Goal: Task Accomplishment & Management: Complete application form

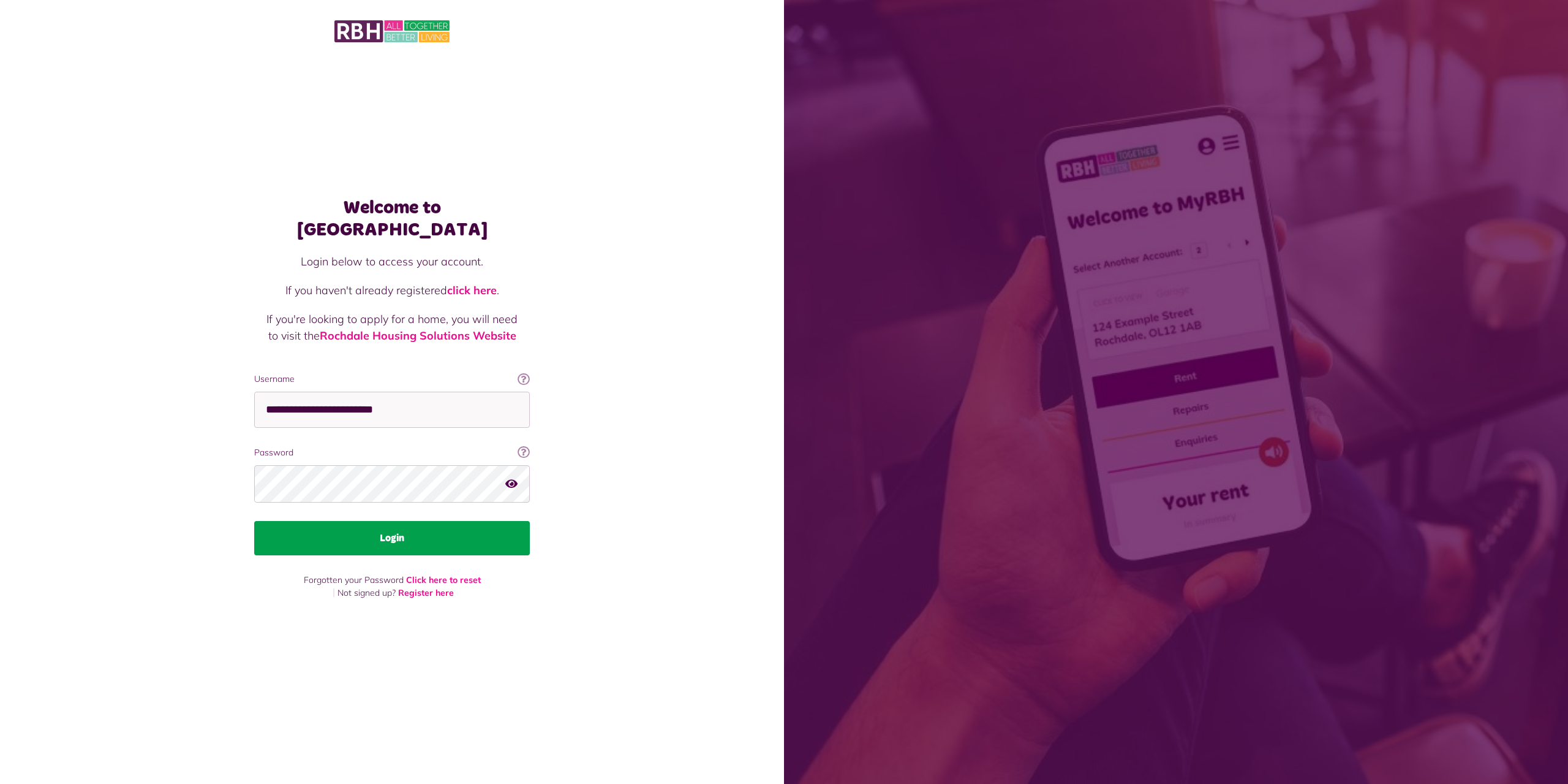
click at [415, 540] on button "Login" at bounding box center [391, 538] width 275 height 34
click at [392, 531] on button "Login" at bounding box center [391, 538] width 275 height 34
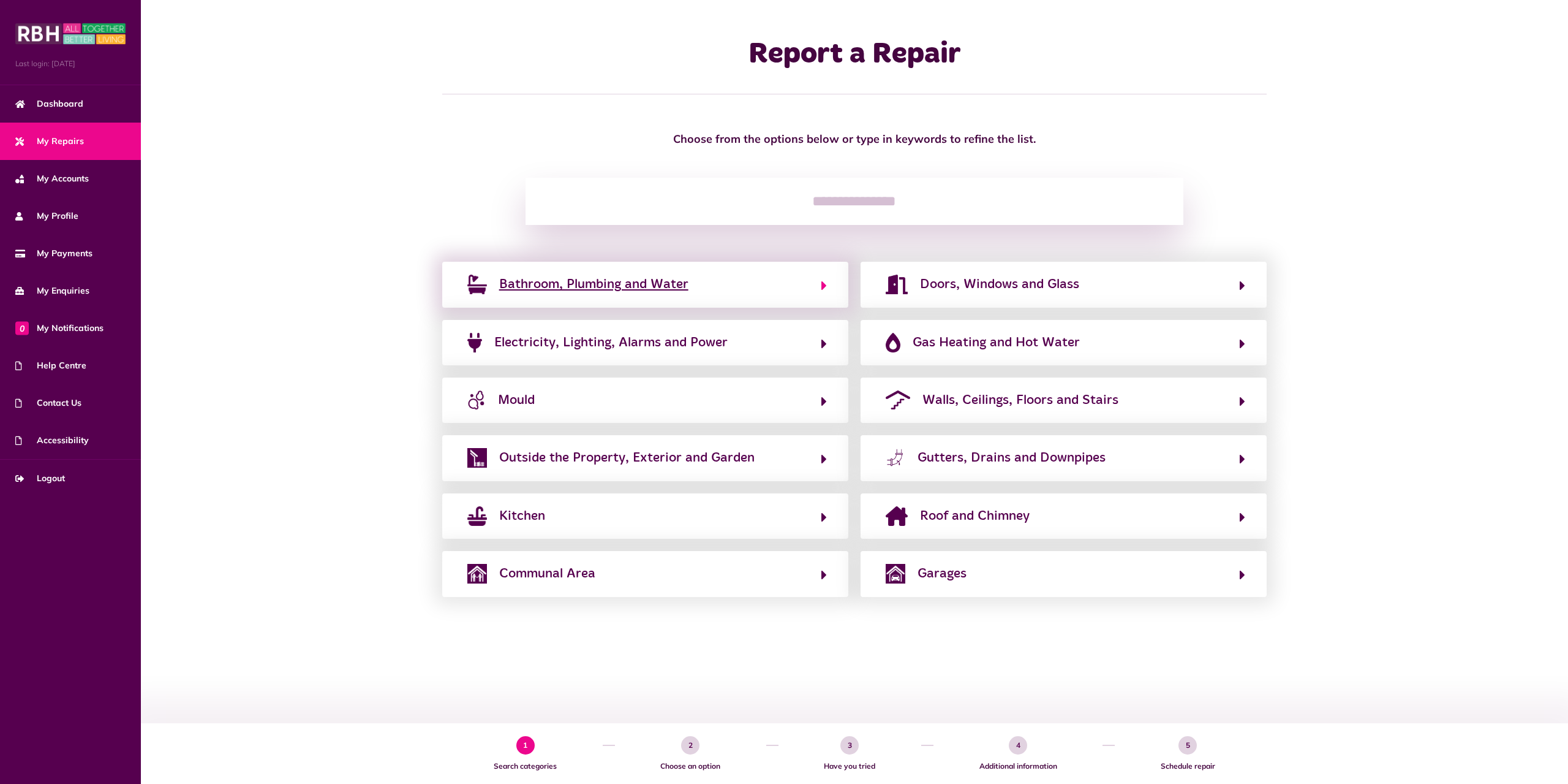
click at [719, 294] on button "Bathroom, Plumbing and Water" at bounding box center [645, 284] width 363 height 21
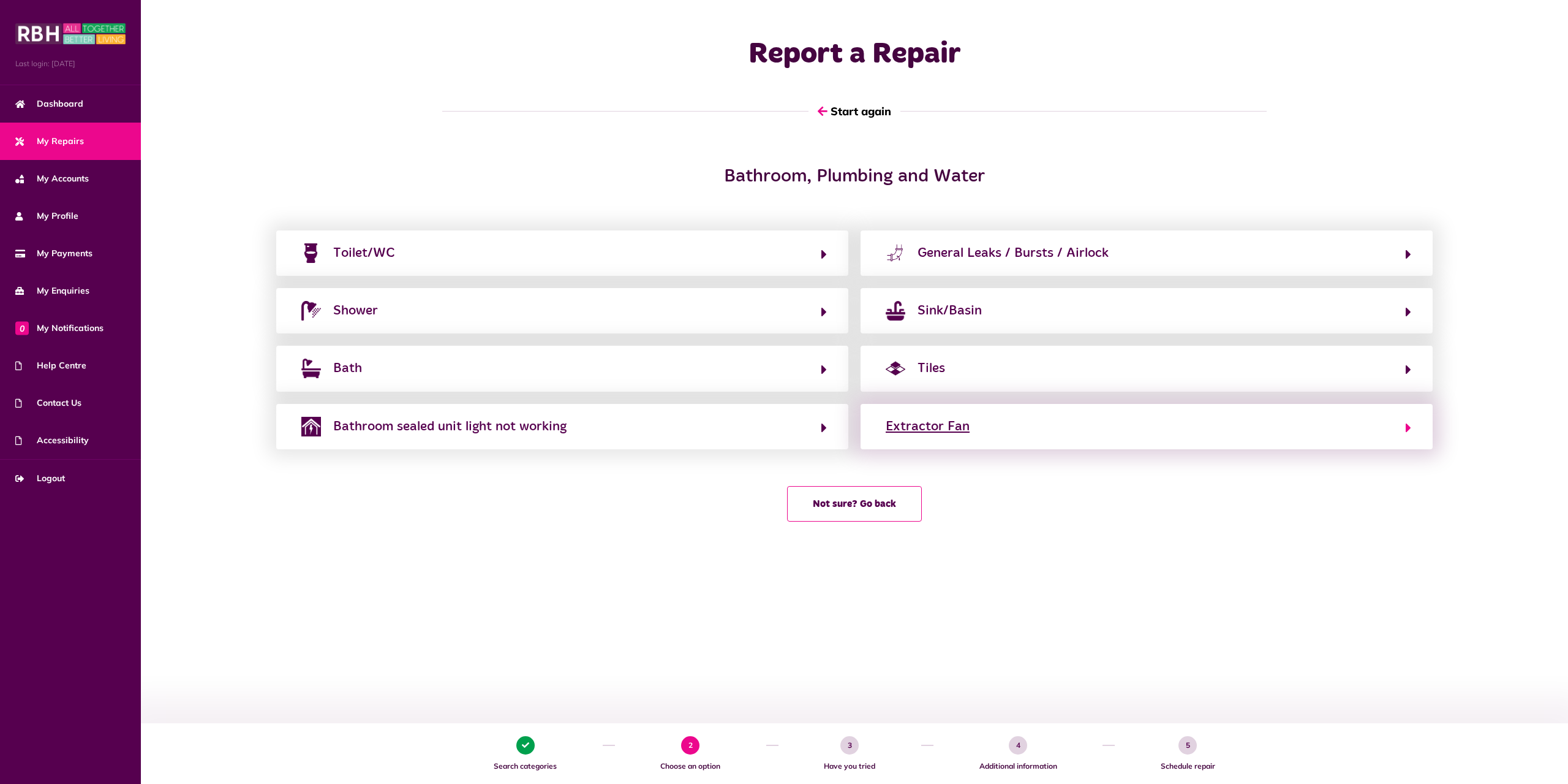
click at [991, 428] on button "Extractor Fan" at bounding box center [1146, 426] width 529 height 21
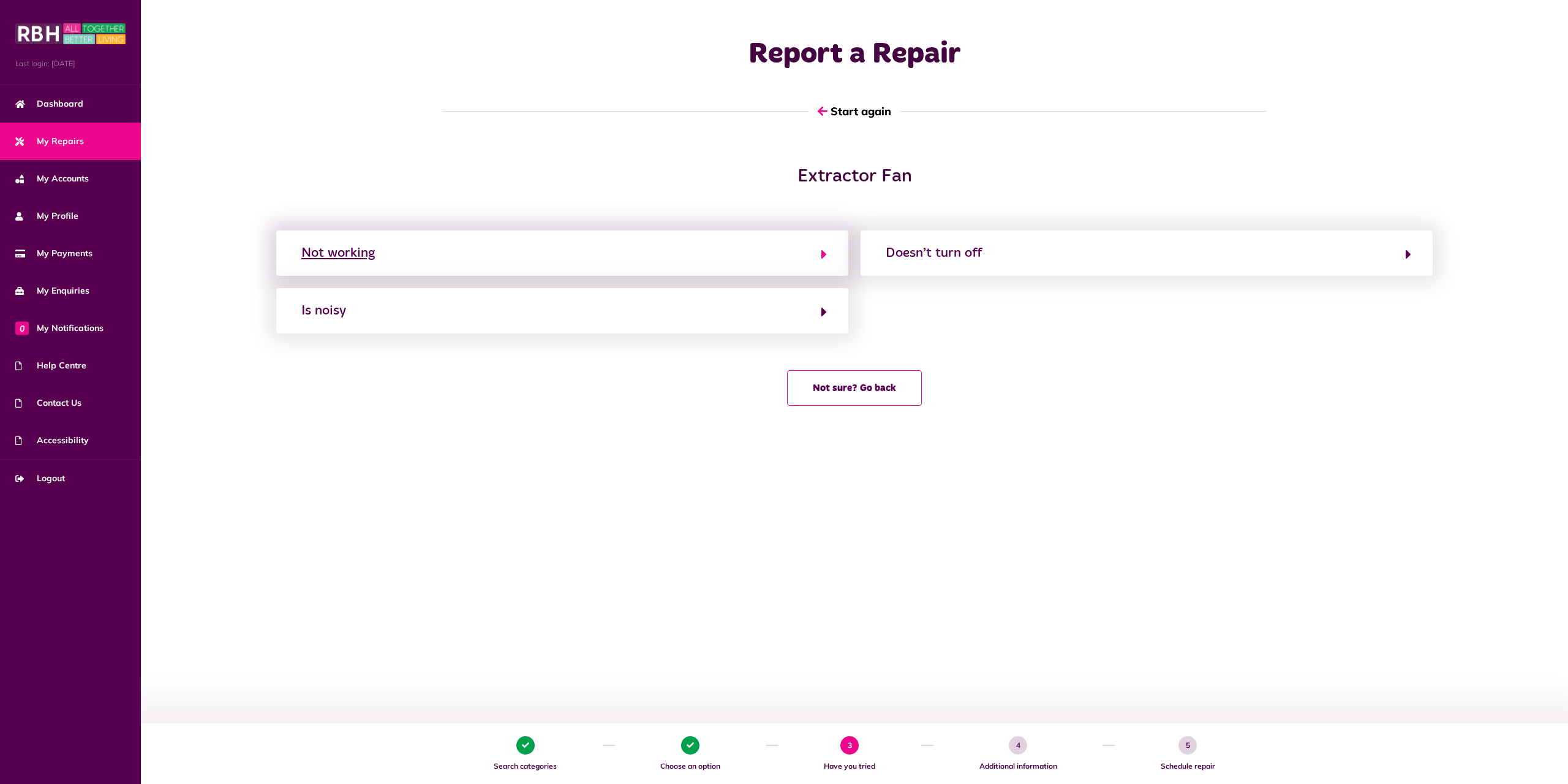
click at [632, 257] on button "Not working" at bounding box center [562, 252] width 529 height 21
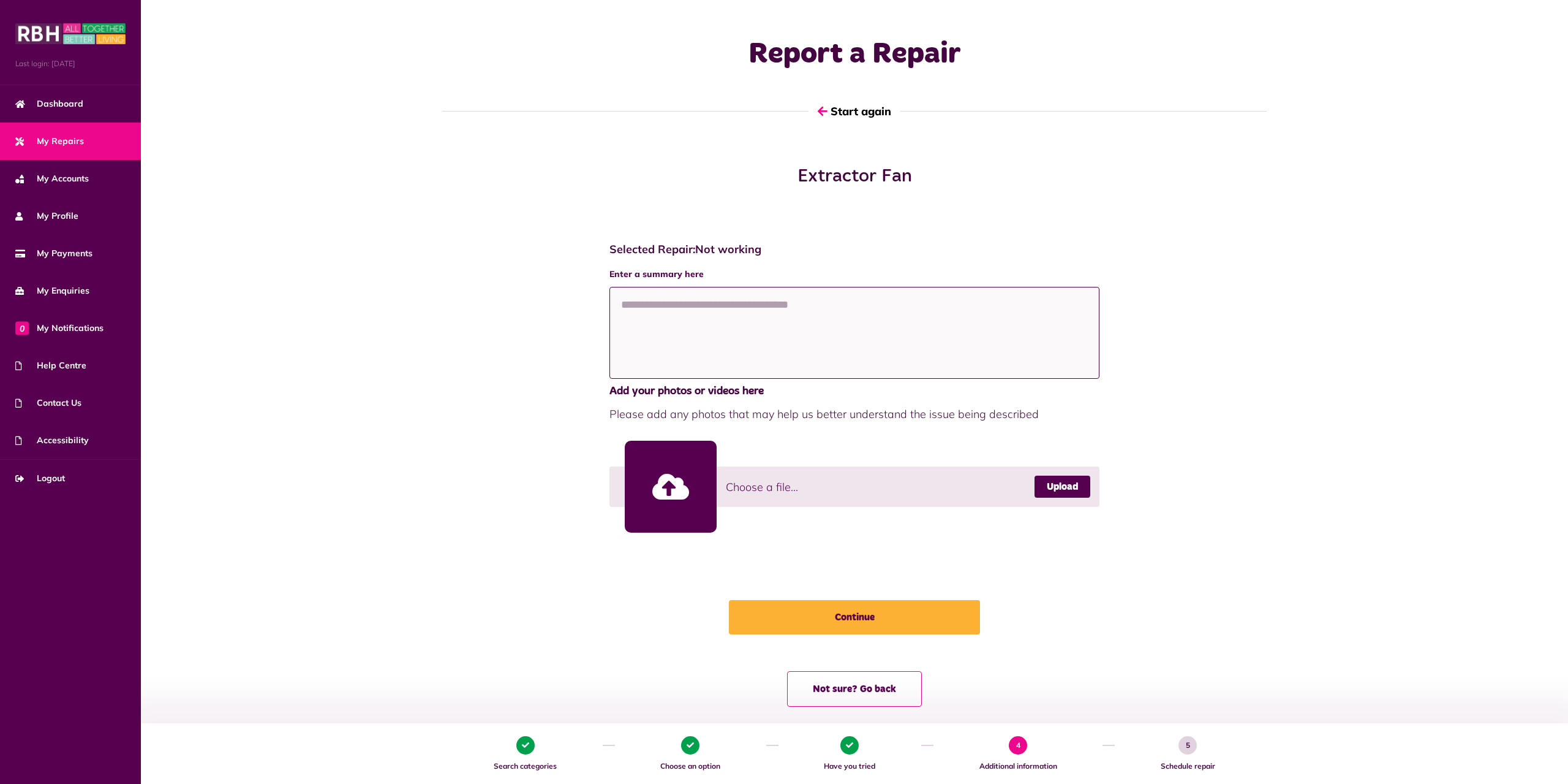
click at [782, 337] on textarea at bounding box center [854, 333] width 490 height 92
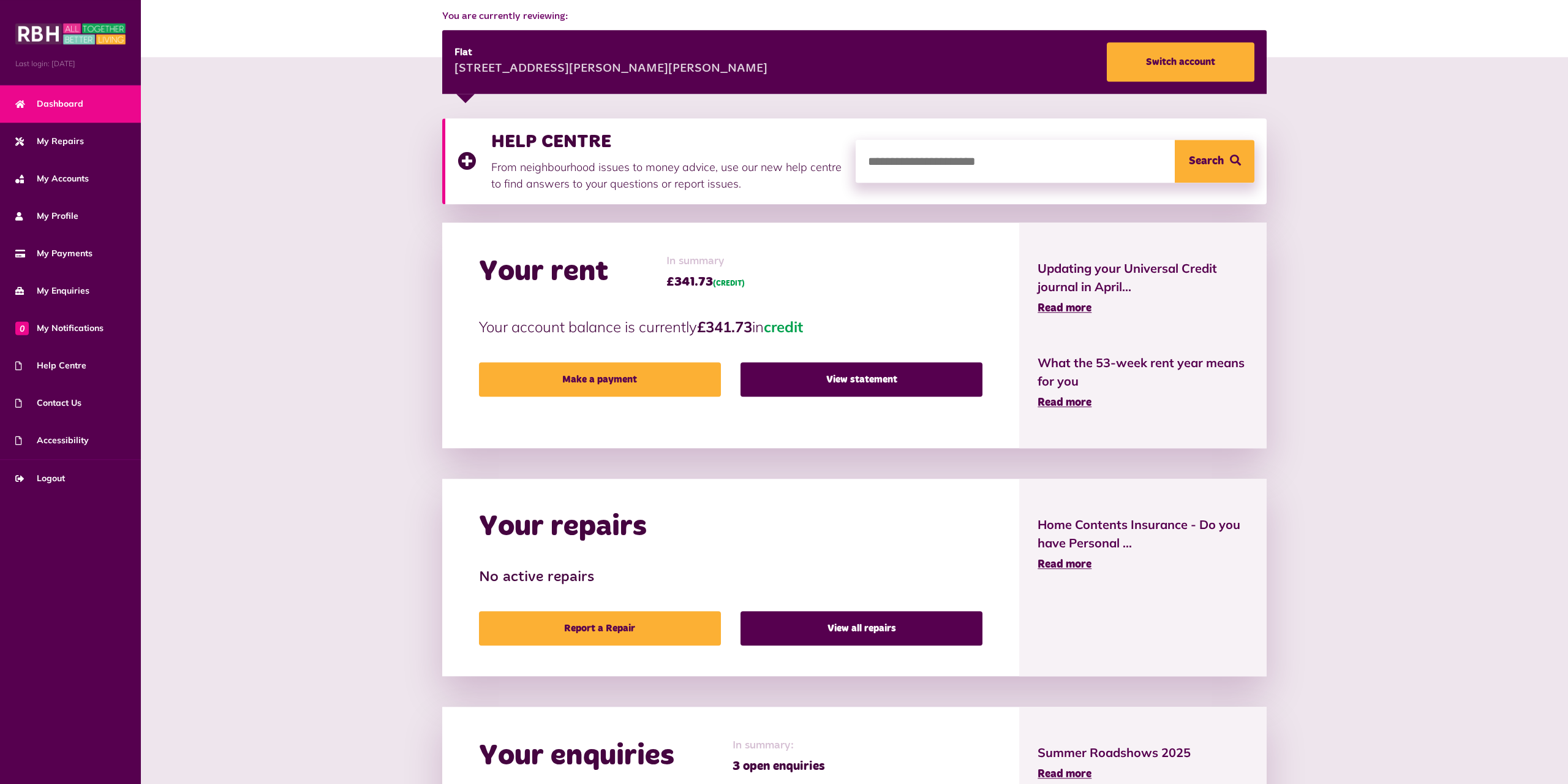
scroll to position [238, 0]
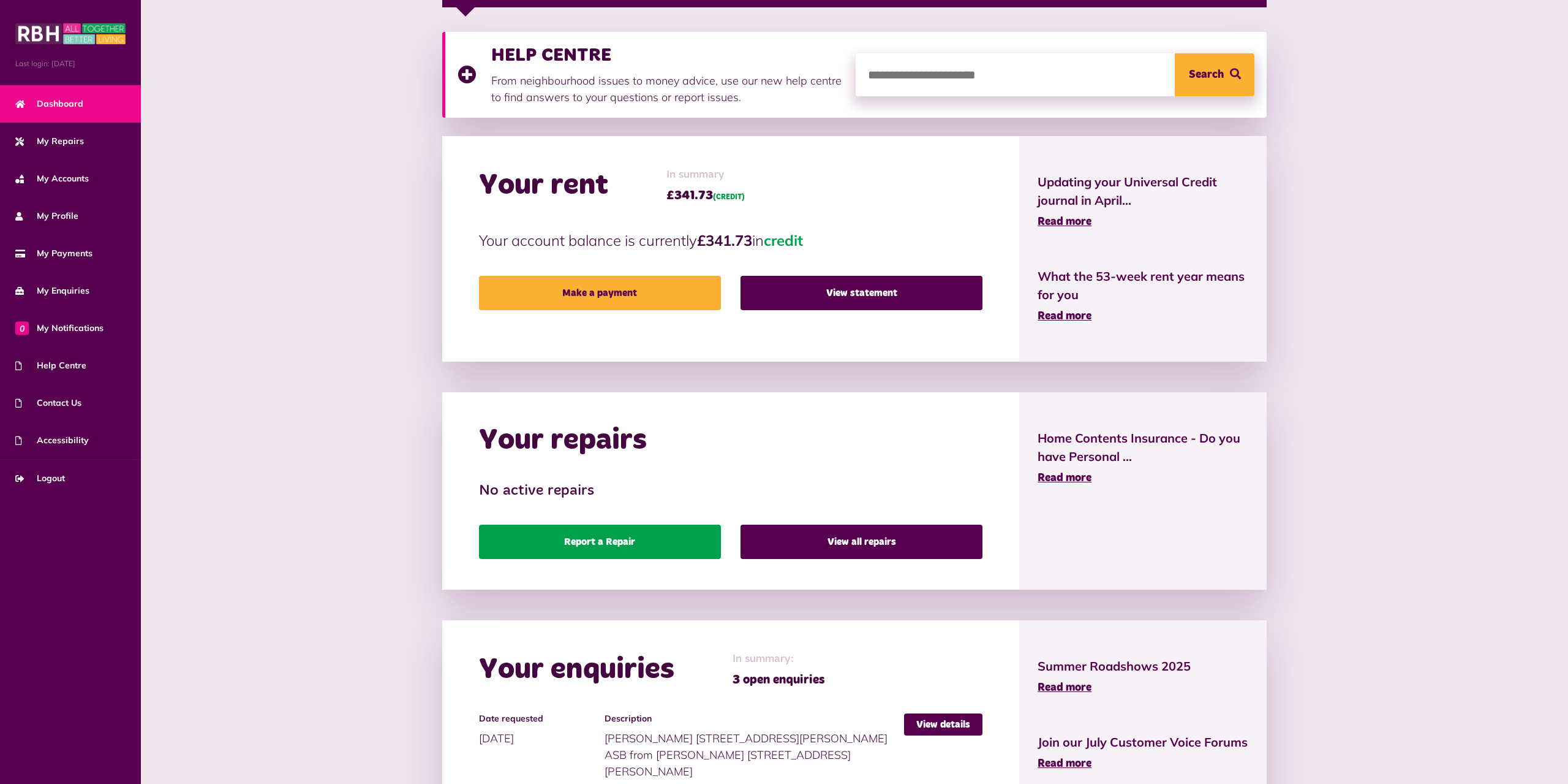
click at [579, 549] on link "Report a Repair" at bounding box center [600, 541] width 242 height 34
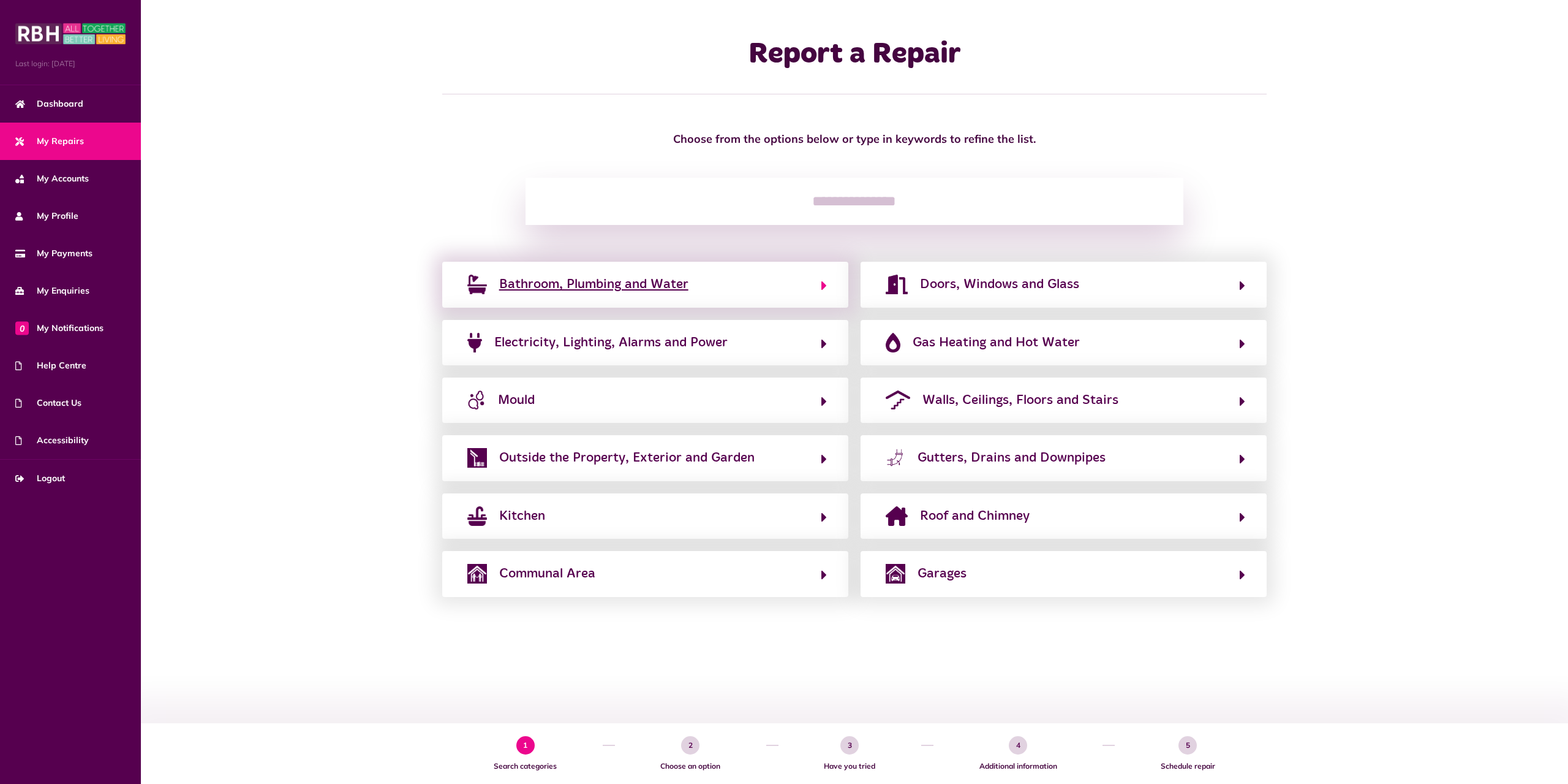
click at [653, 287] on span "Bathroom, Plumbing and Water" at bounding box center [594, 285] width 189 height 20
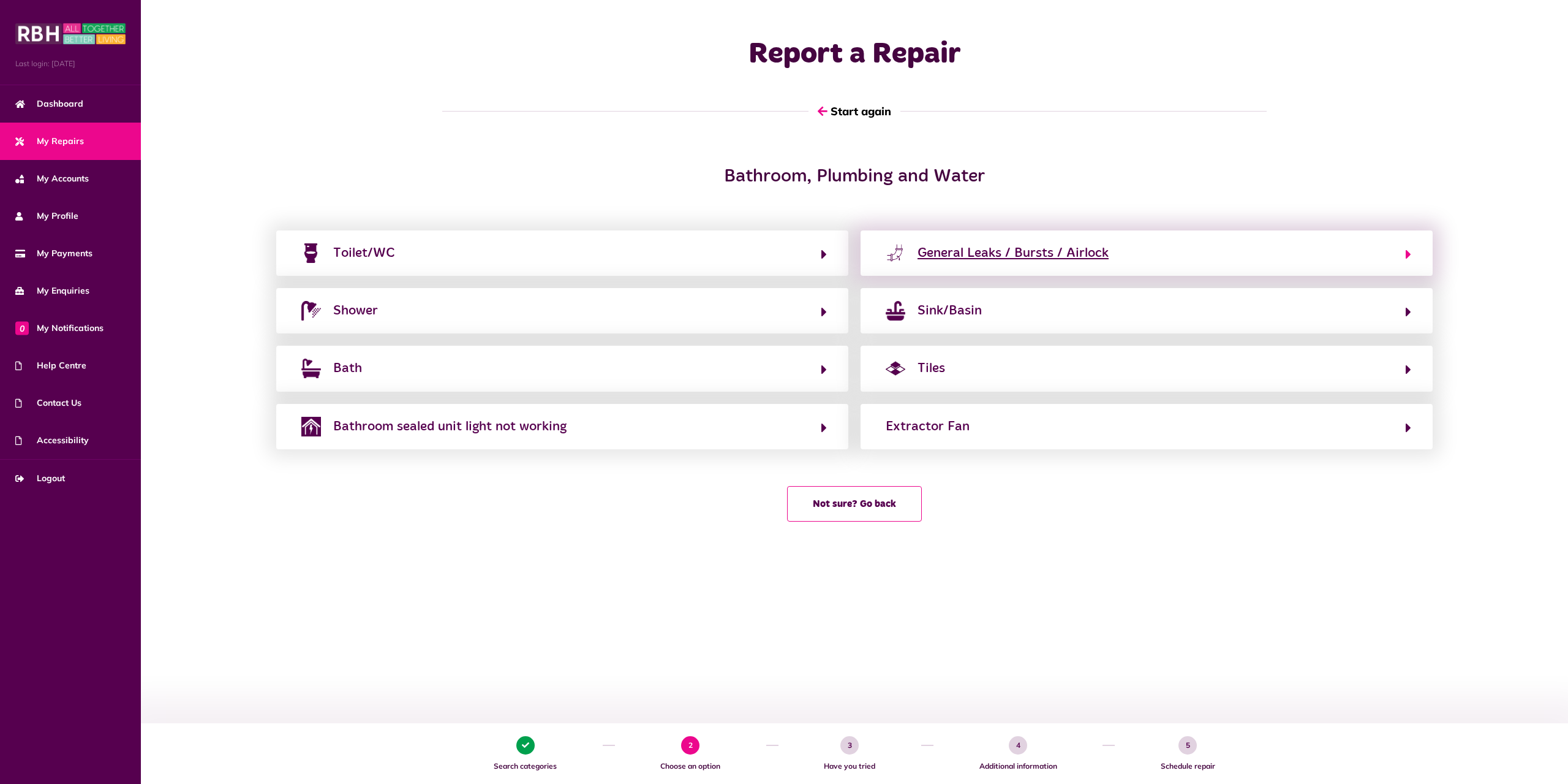
click at [1137, 252] on button "General Leaks / Bursts / Airlock" at bounding box center [1146, 252] width 529 height 21
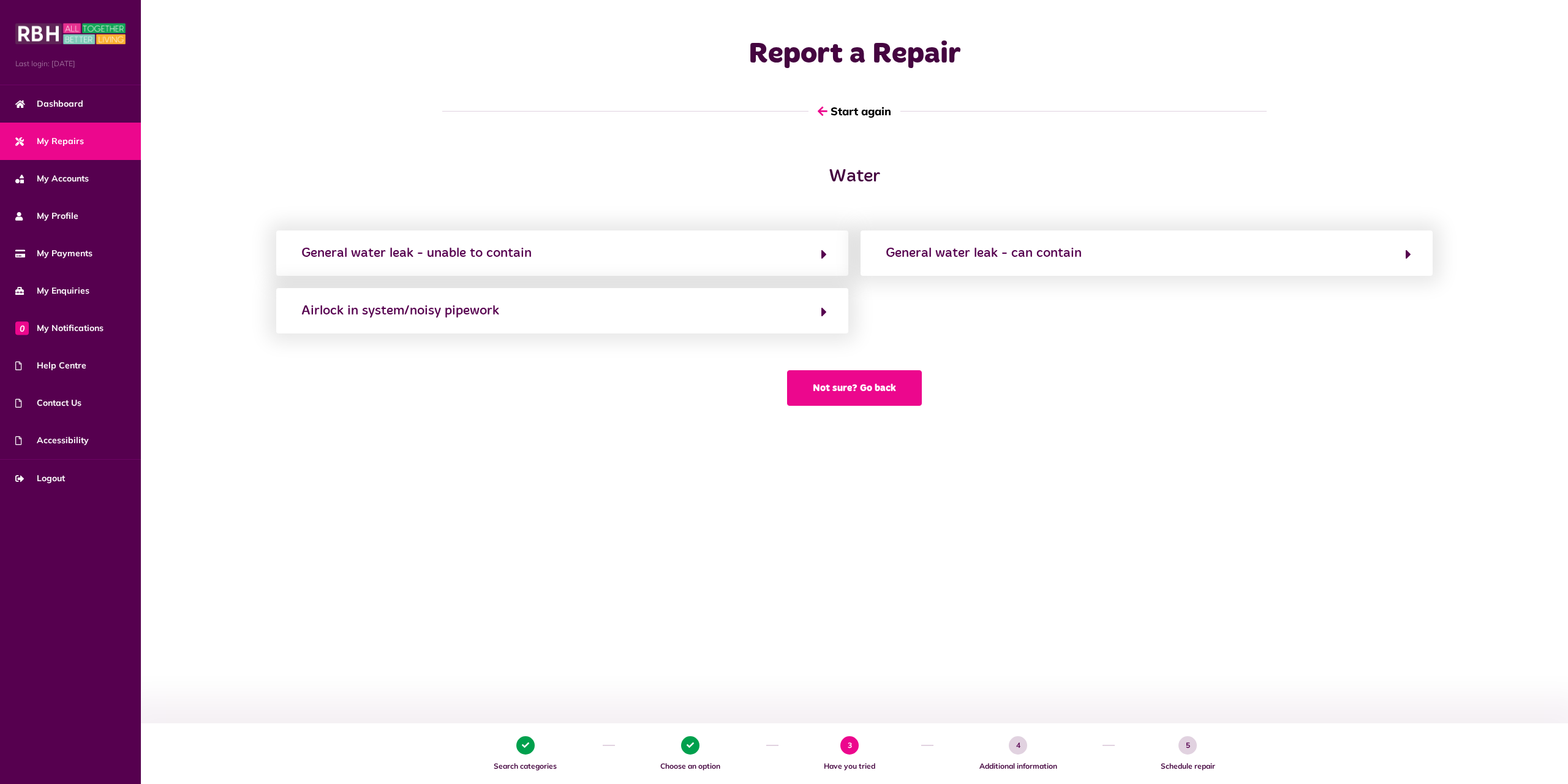
click at [875, 395] on button "Not sure? Go back" at bounding box center [854, 387] width 134 height 36
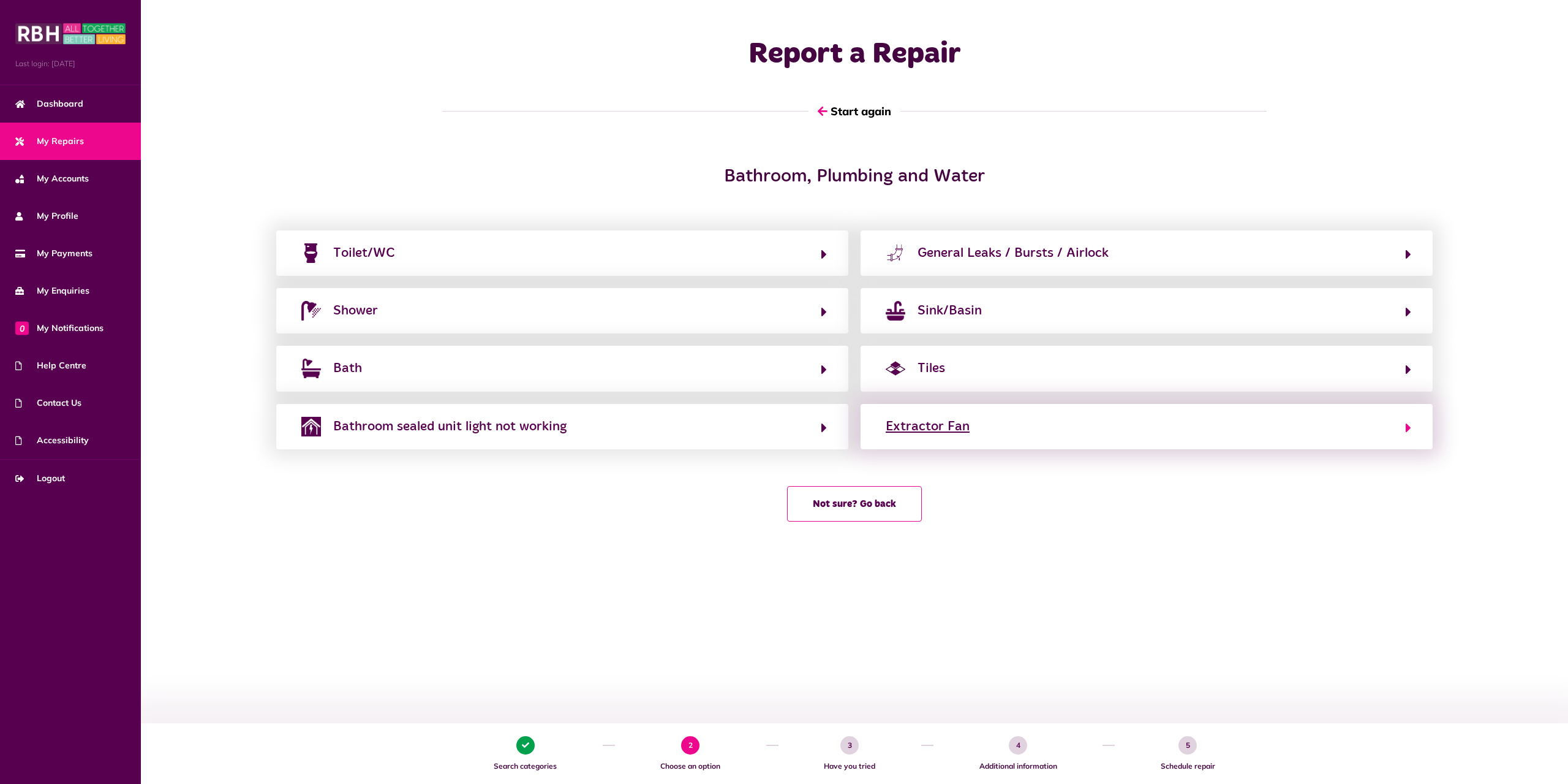
click at [933, 432] on div "Extractor Fan" at bounding box center [927, 426] width 84 height 20
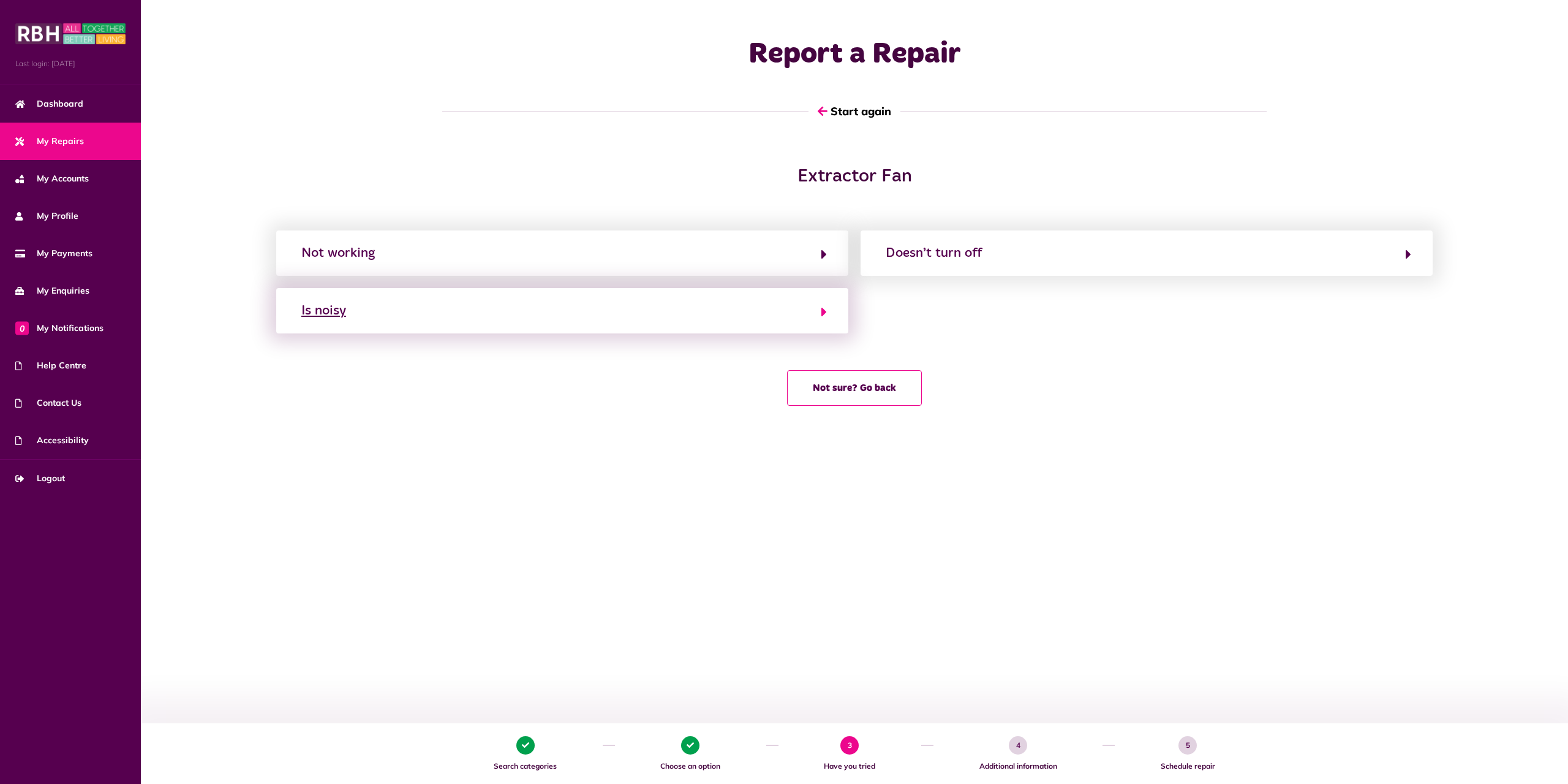
click at [773, 314] on button "Is noisy" at bounding box center [562, 310] width 529 height 21
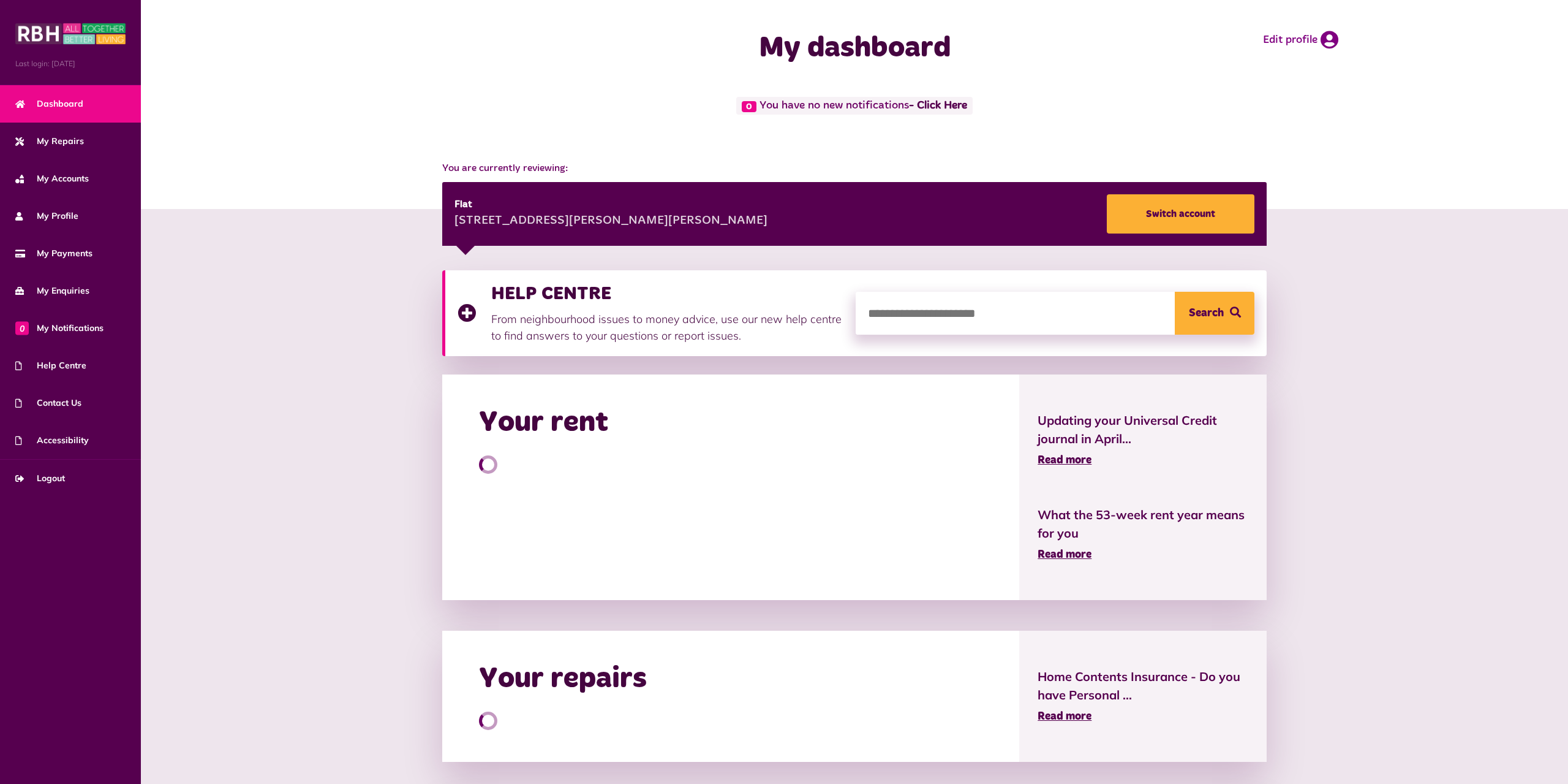
scroll to position [51, 0]
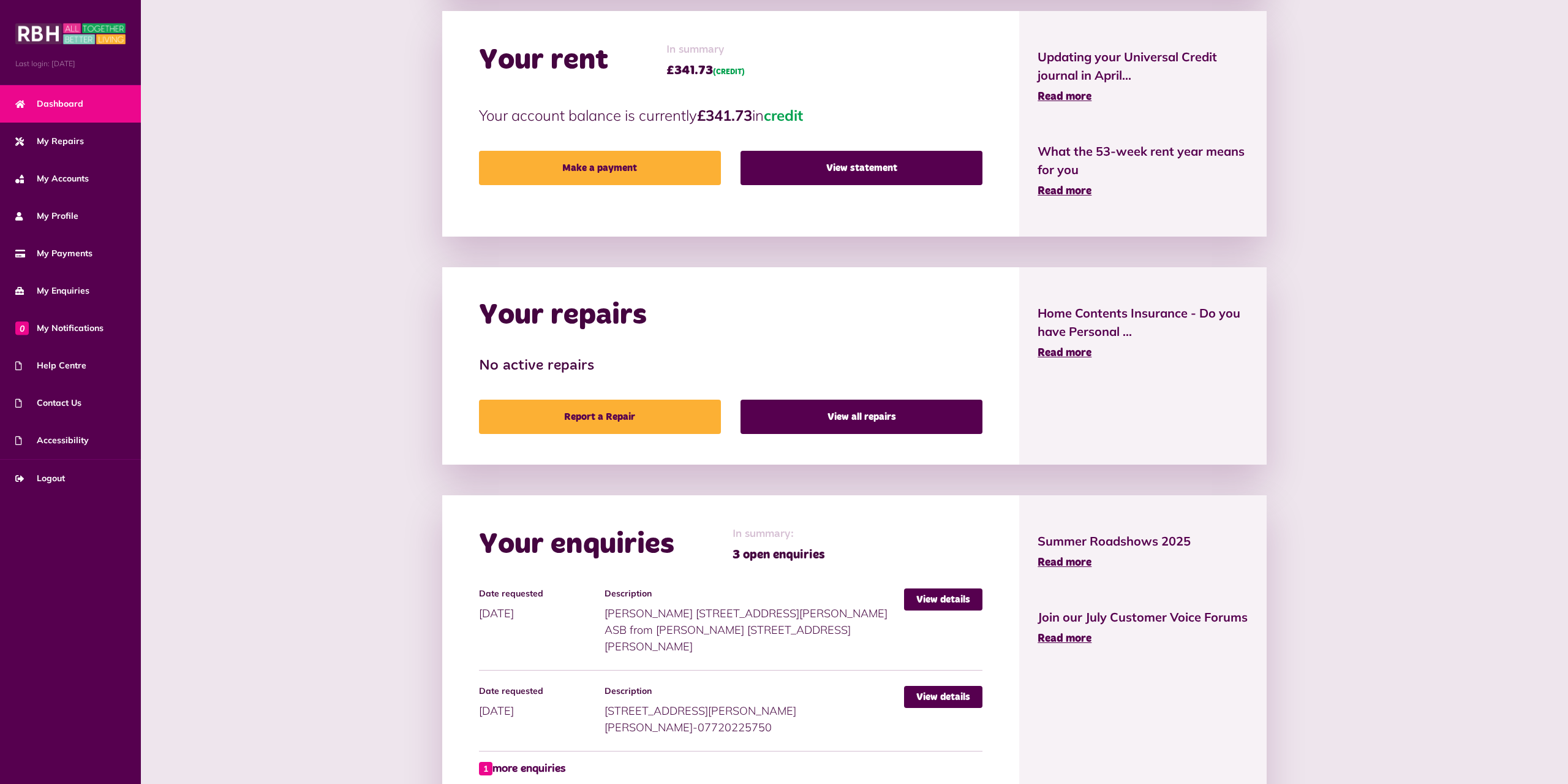
scroll to position [447, 0]
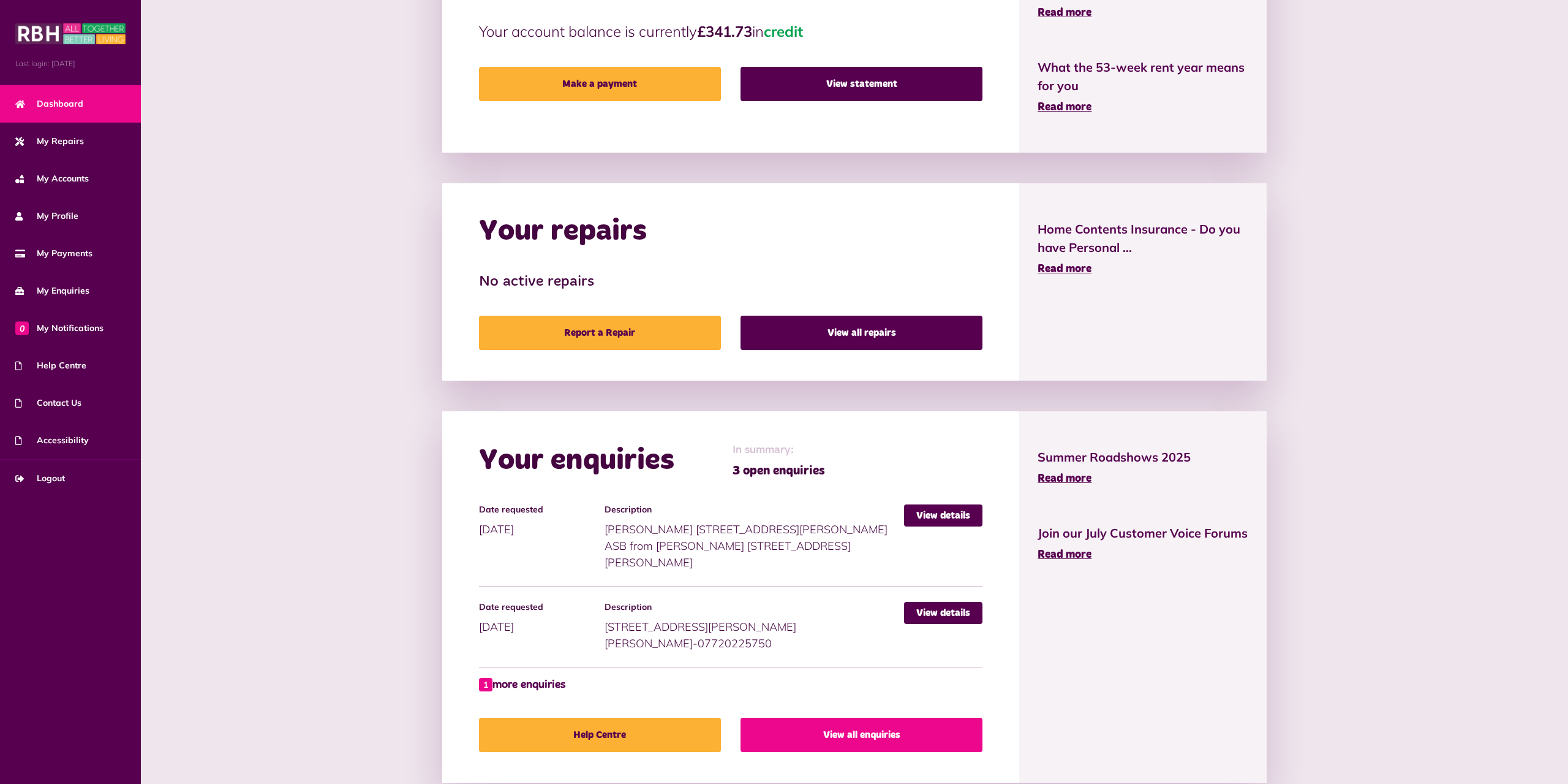
click at [830, 718] on link "View all enquiries" at bounding box center [862, 734] width 242 height 34
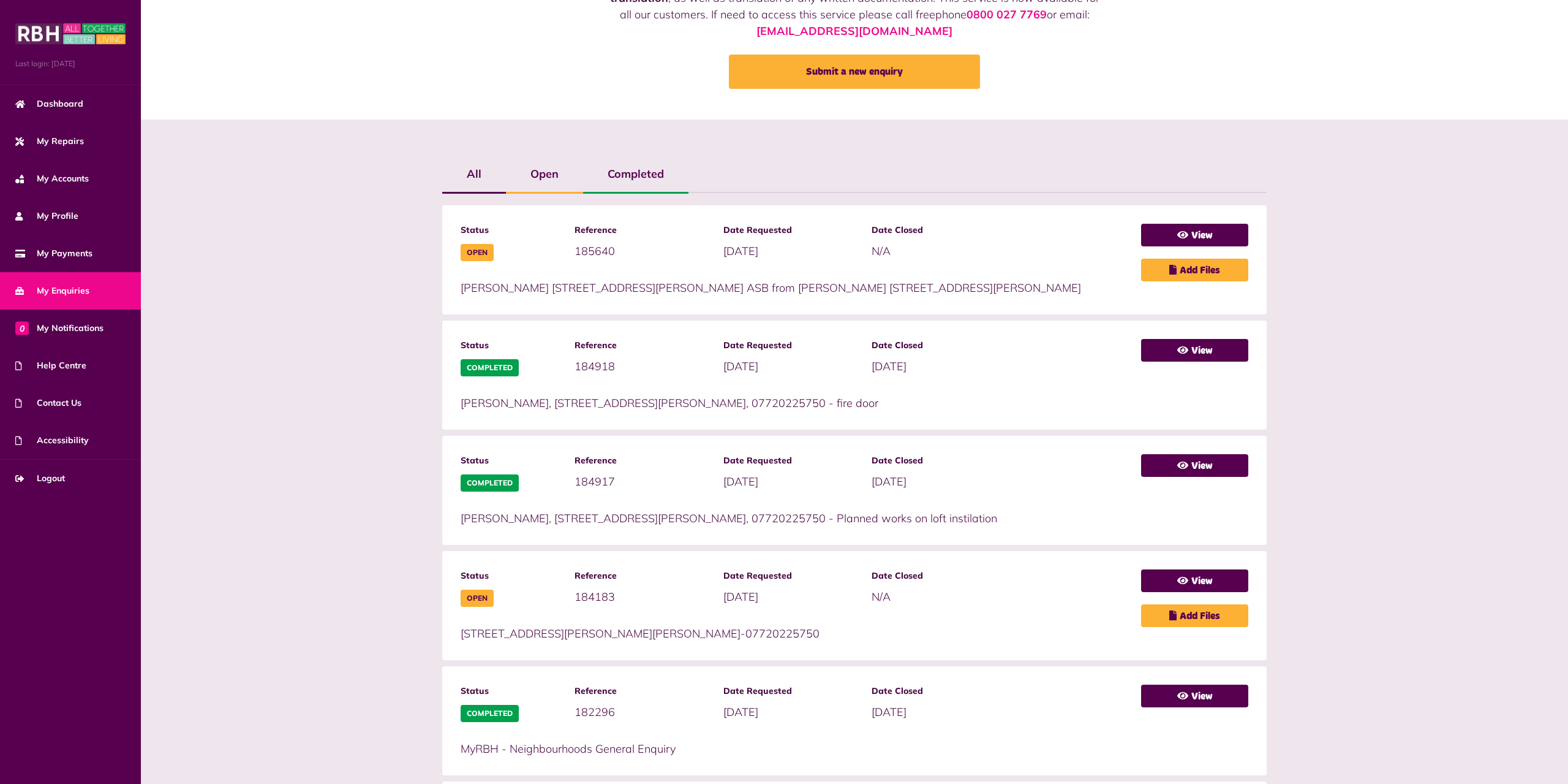
scroll to position [313, 0]
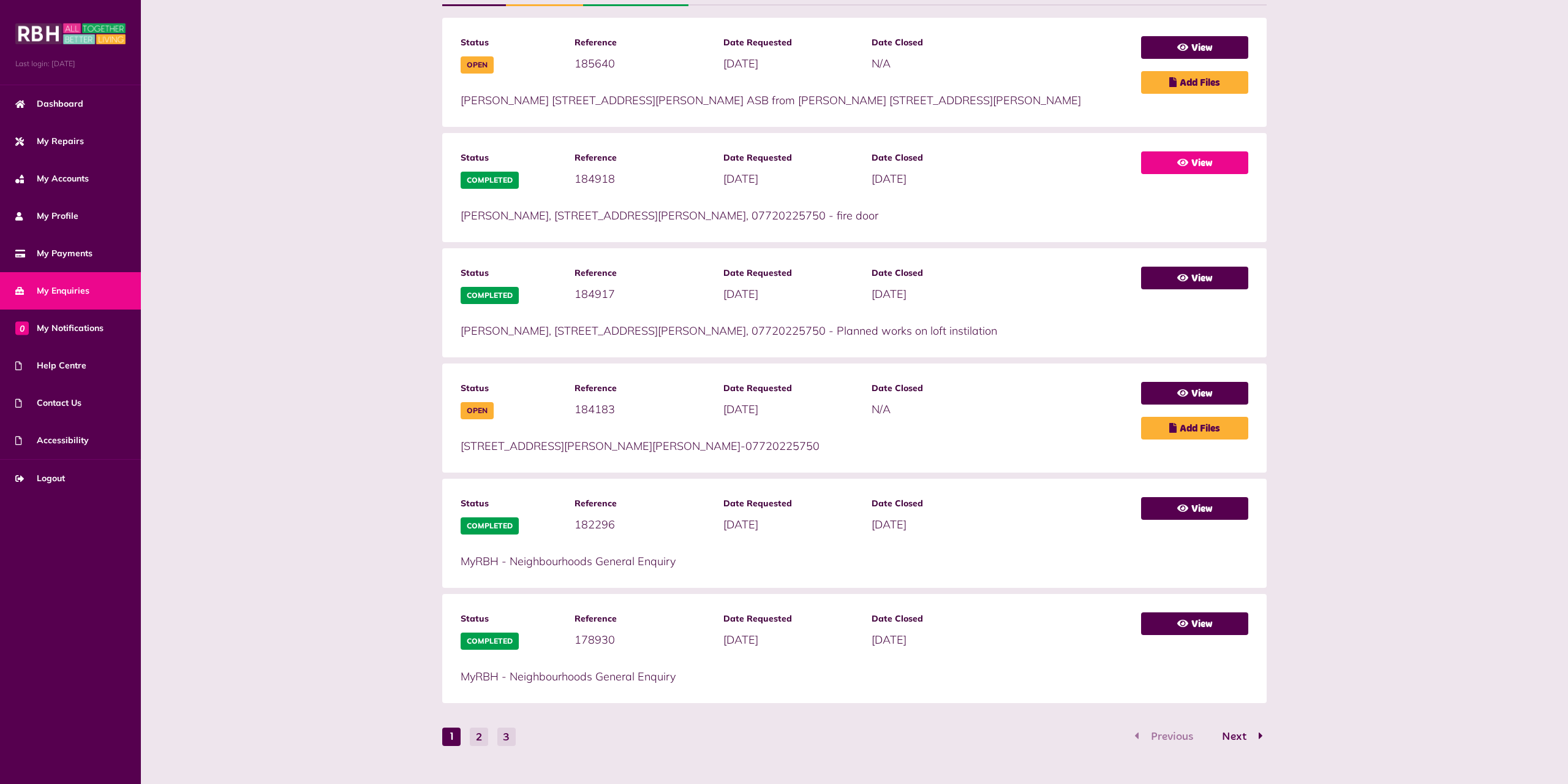
click at [1193, 158] on link "View" at bounding box center [1194, 162] width 107 height 22
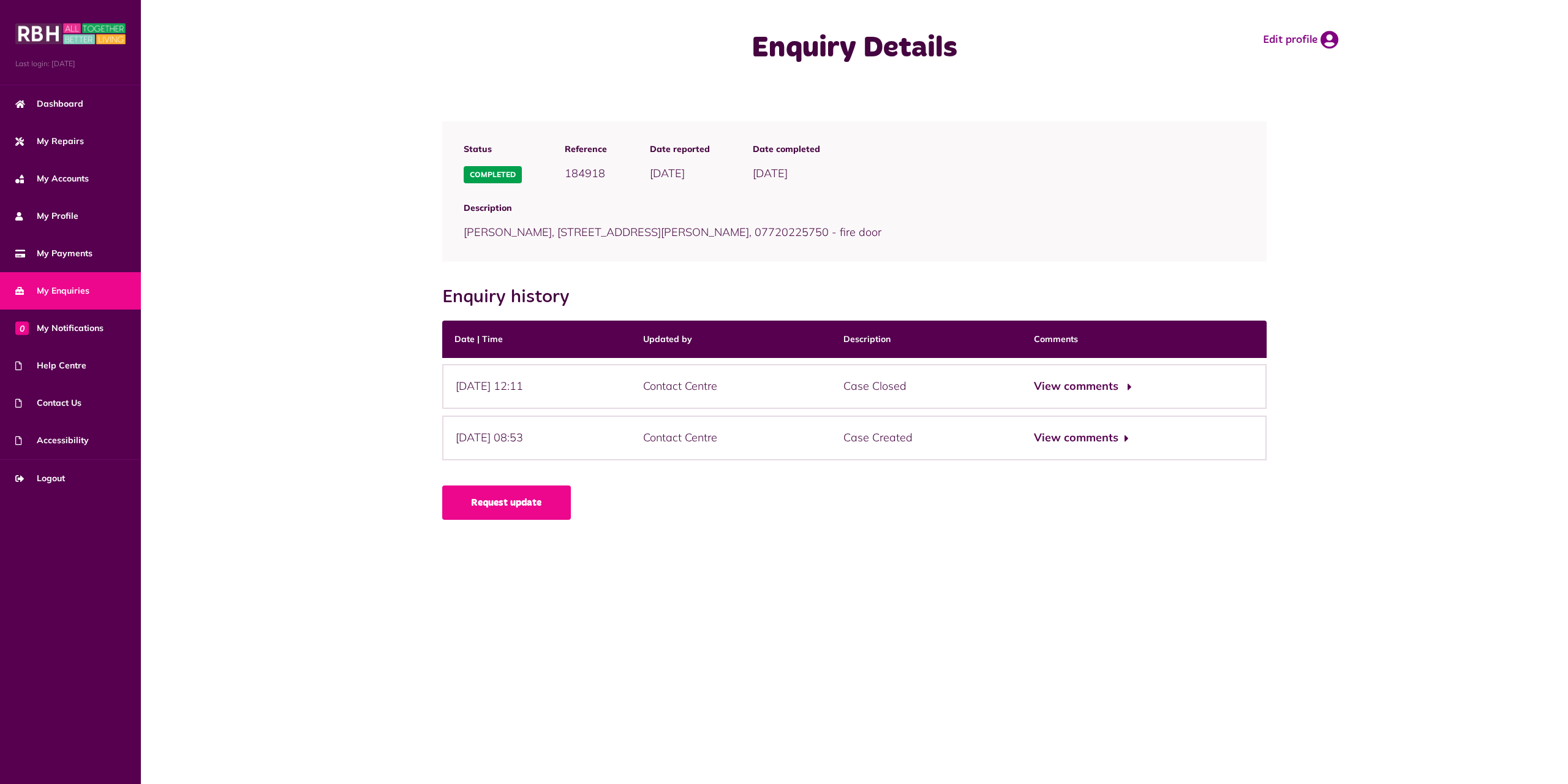
click at [1099, 386] on button "View comments" at bounding box center [1081, 386] width 95 height 17
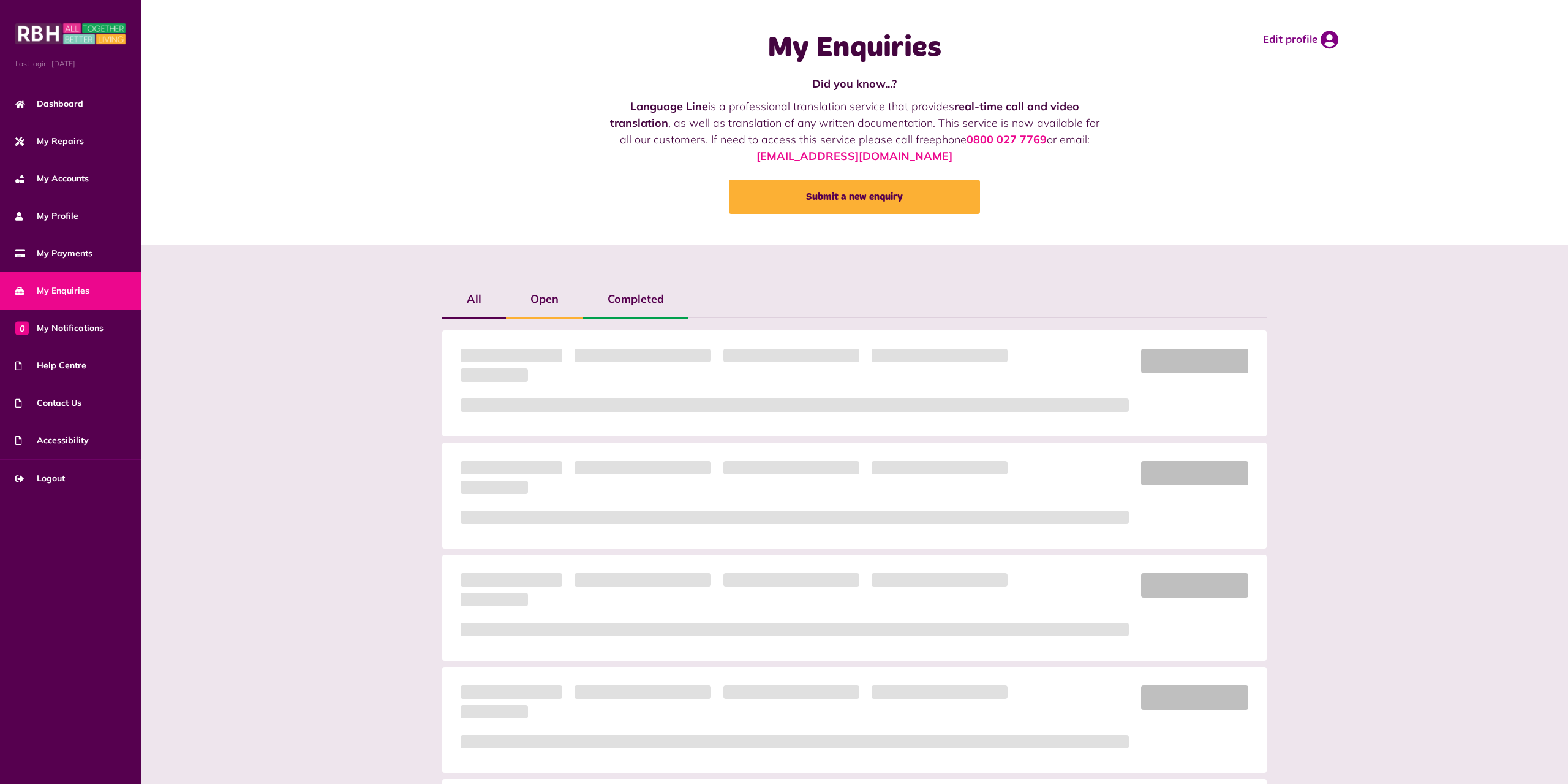
scroll to position [250, 0]
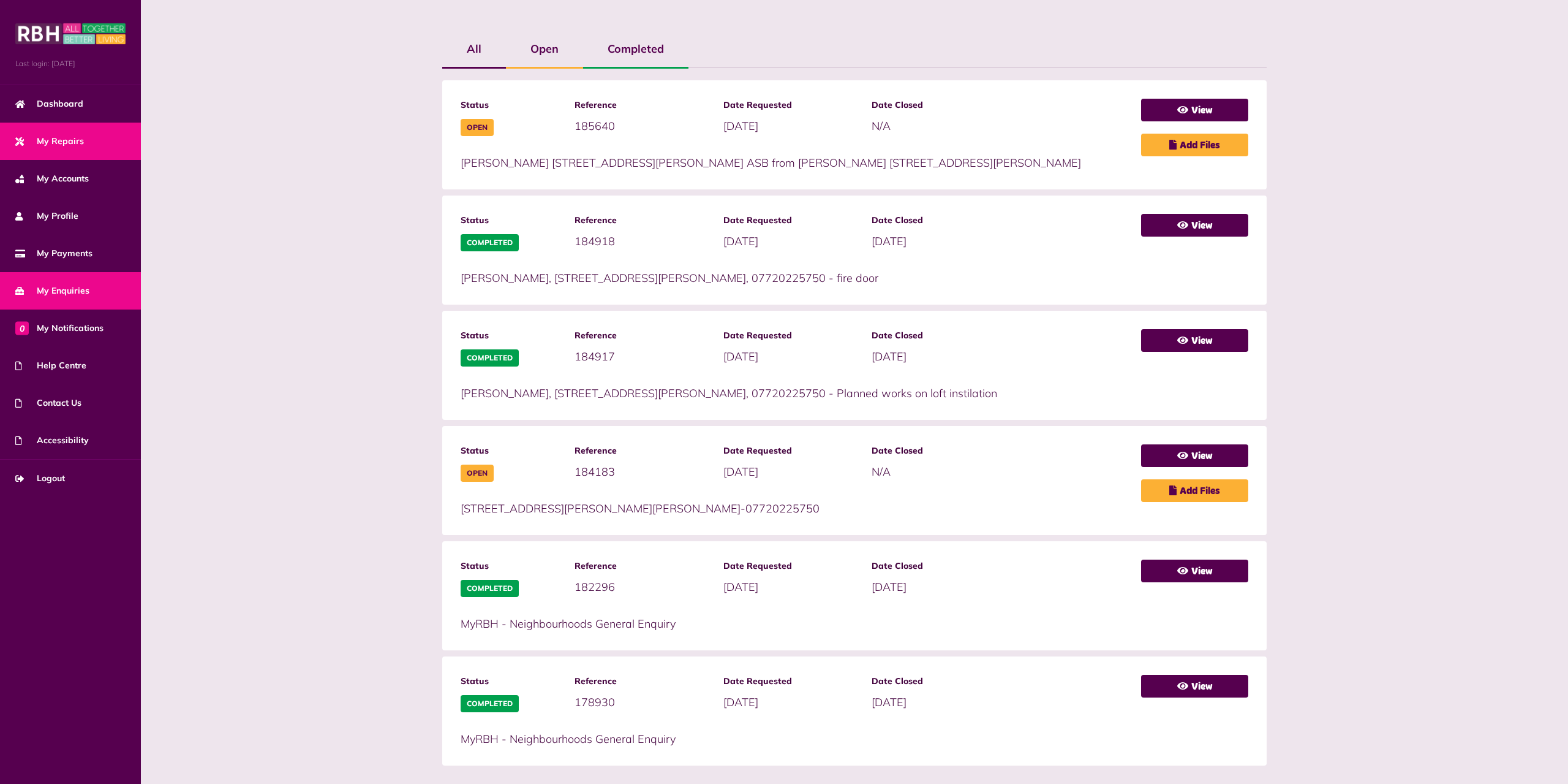
click at [79, 147] on span "My Repairs" at bounding box center [49, 141] width 69 height 13
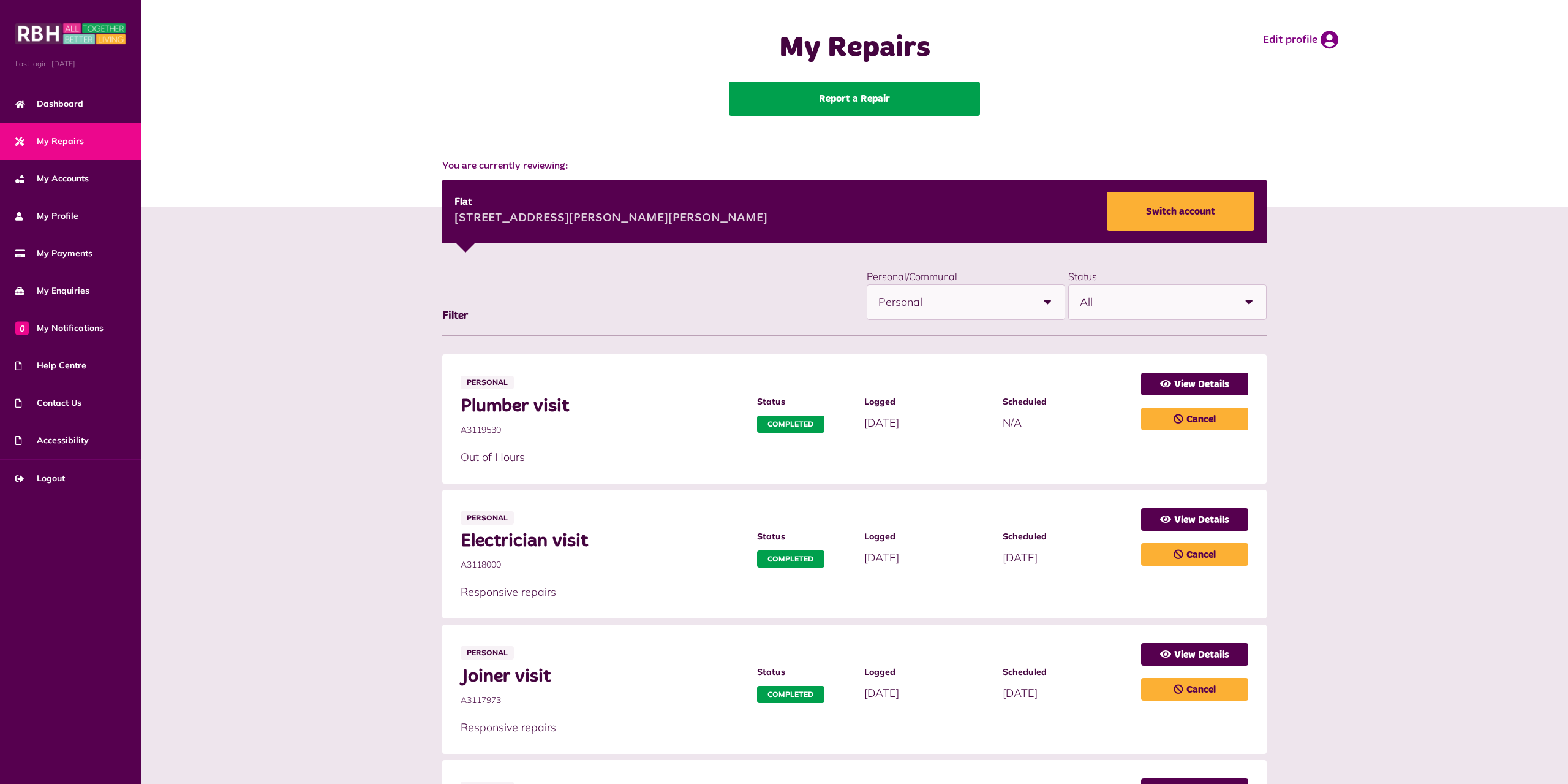
click at [909, 93] on link "Report a Repair" at bounding box center [854, 98] width 251 height 34
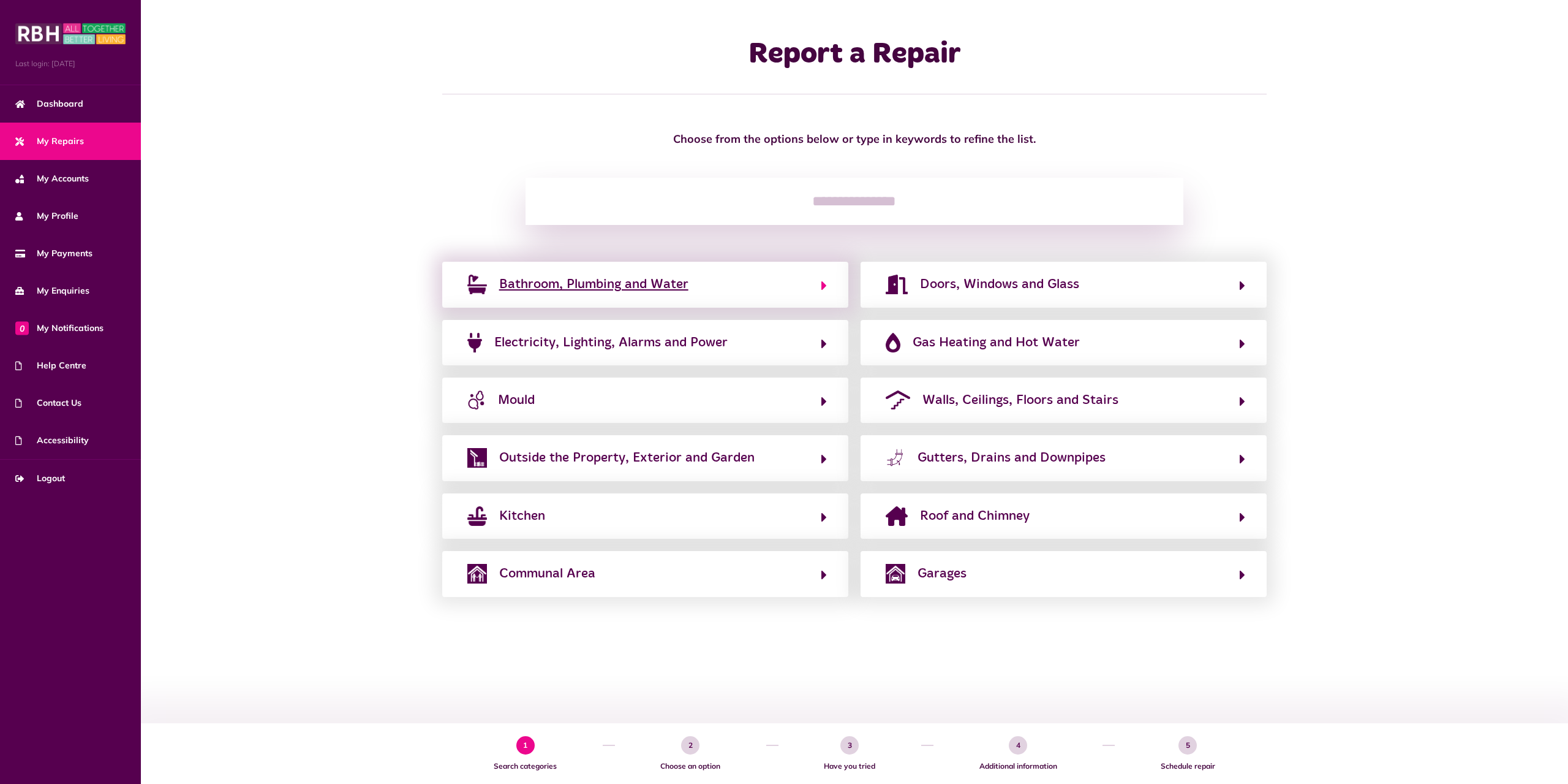
click at [761, 285] on button "Bathroom, Plumbing and Water" at bounding box center [645, 284] width 363 height 21
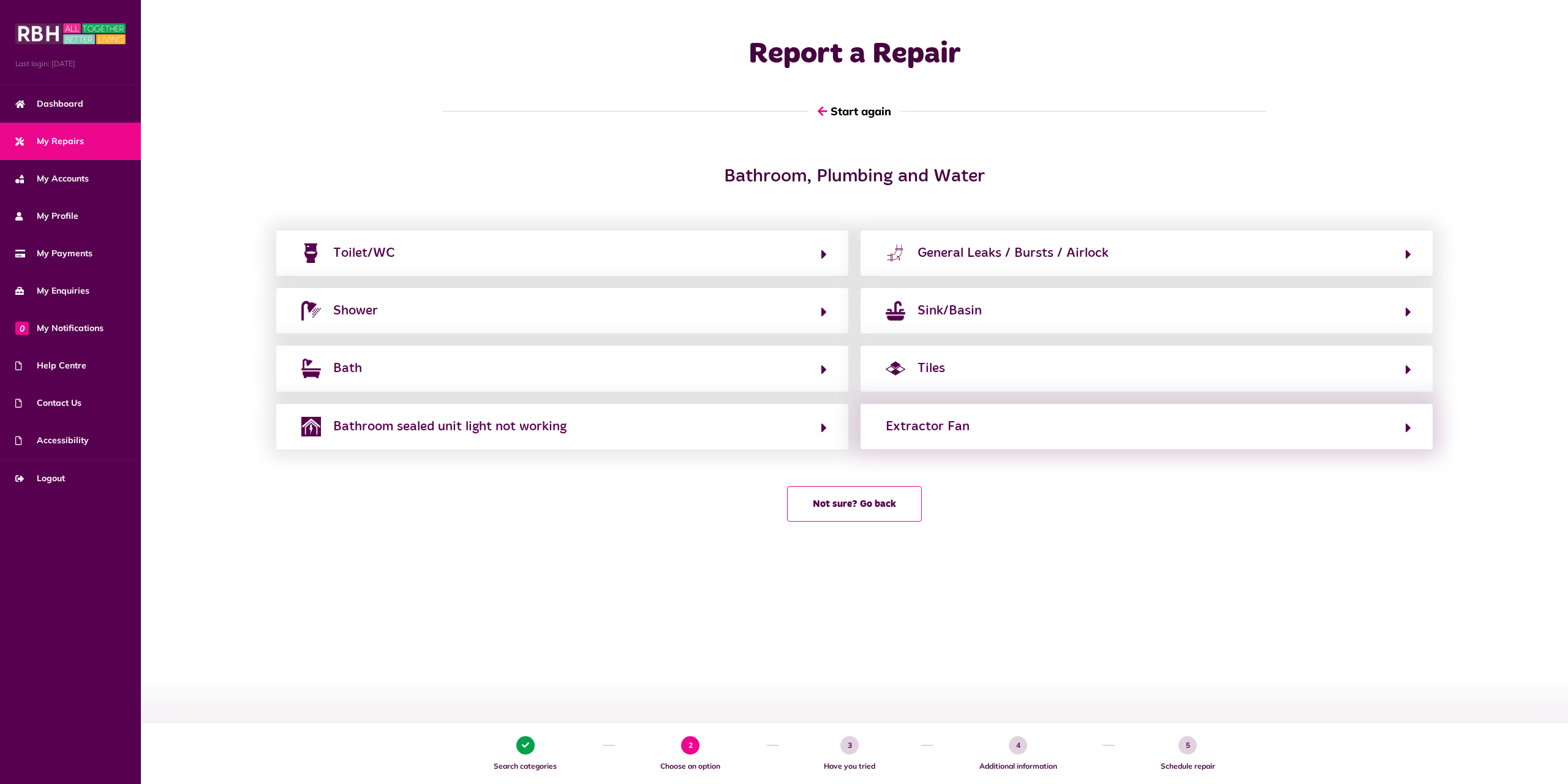
click at [988, 444] on div "Extractor Fan" at bounding box center [1147, 426] width 572 height 46
click at [985, 437] on div "Extractor Fan" at bounding box center [1147, 426] width 572 height 46
click at [975, 422] on button "Extractor Fan" at bounding box center [1146, 426] width 529 height 21
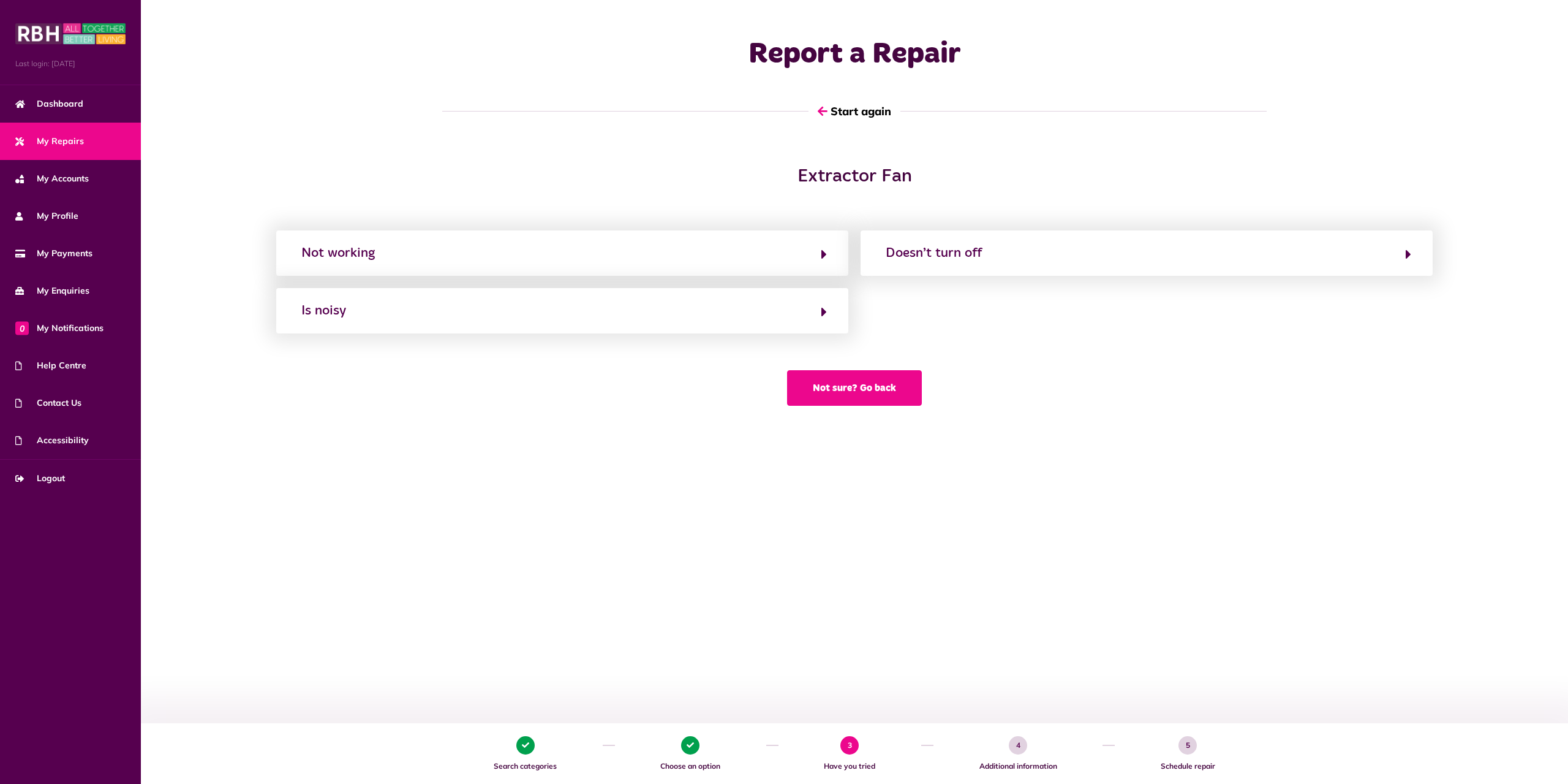
click at [883, 386] on button "Not sure? Go back" at bounding box center [854, 387] width 134 height 36
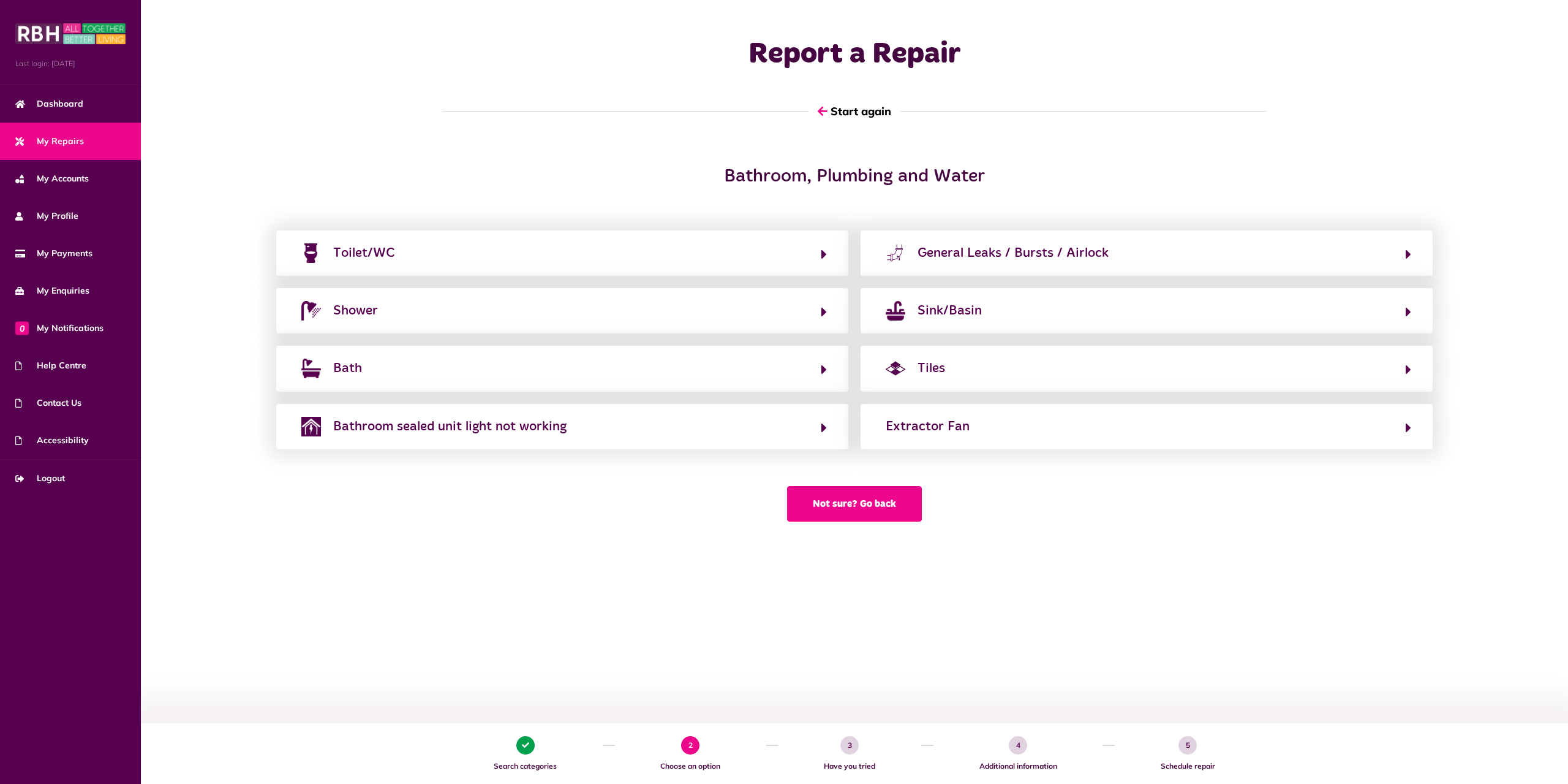
click at [861, 517] on button "Not sure? Go back" at bounding box center [854, 504] width 134 height 36
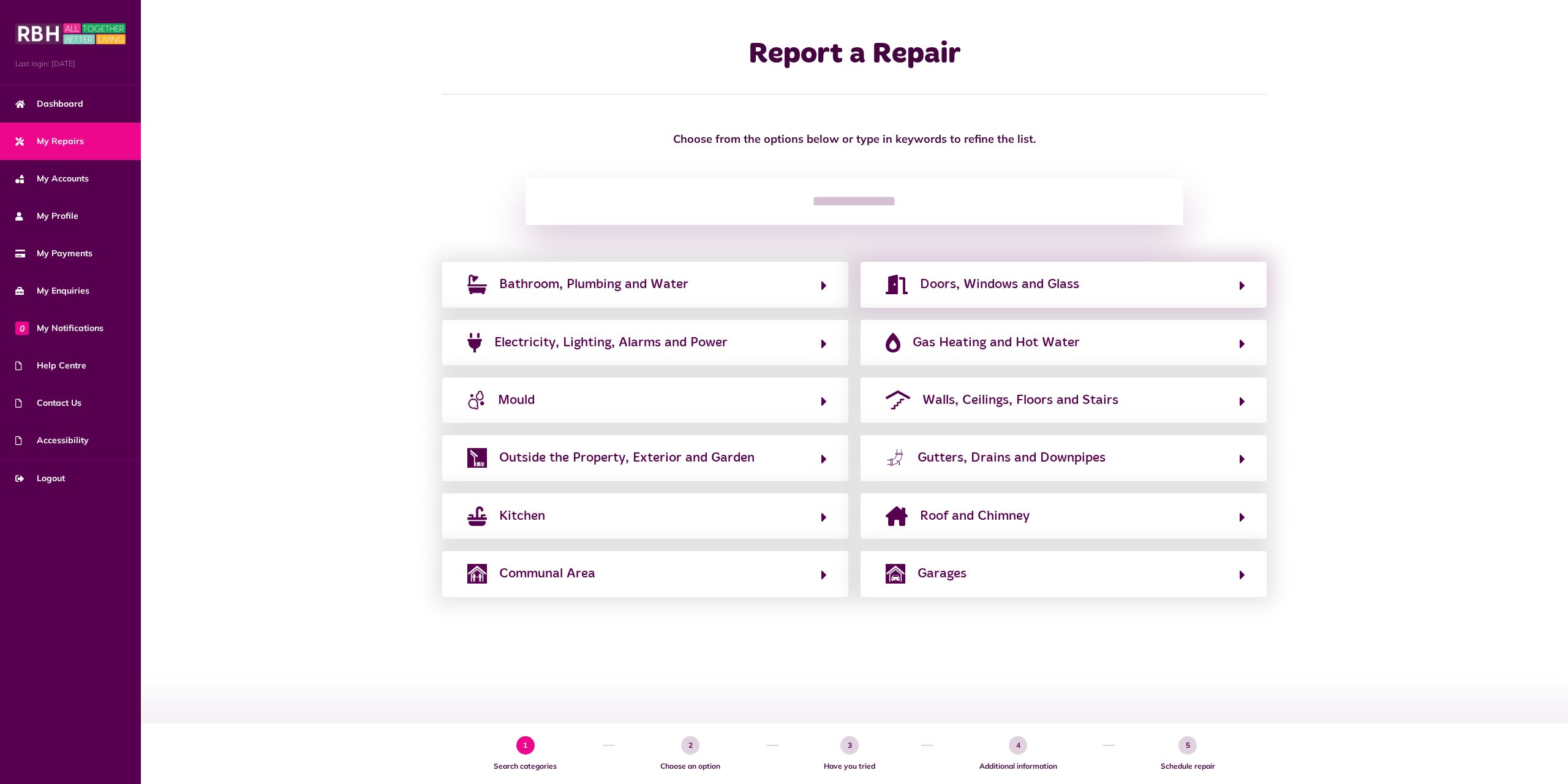
click at [1134, 302] on div "Doors, Windows and Glass" at bounding box center [1064, 284] width 406 height 46
click at [1081, 285] on button "Doors, Windows and Glass" at bounding box center [1063, 284] width 363 height 21
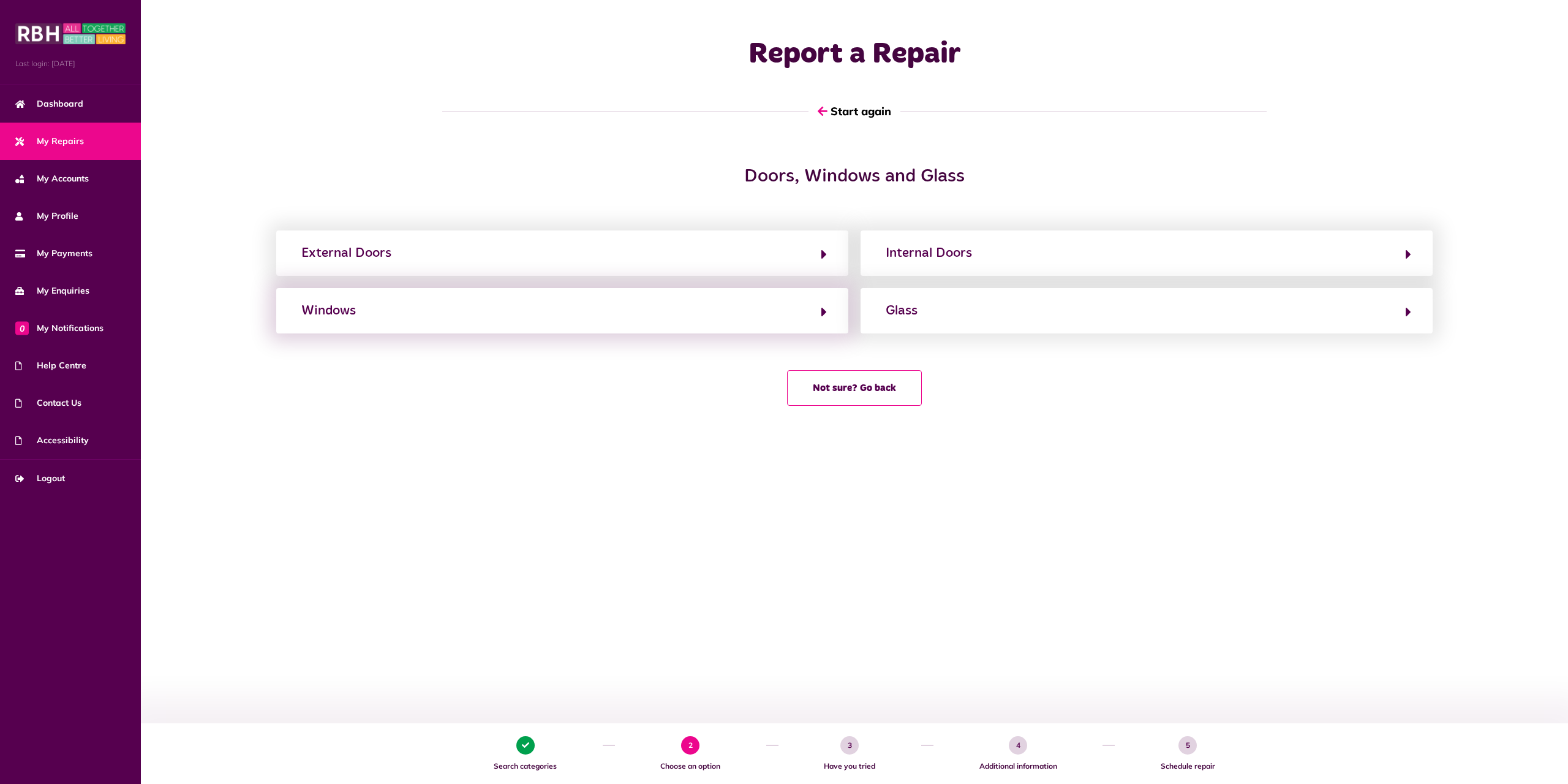
click at [803, 322] on div "Windows" at bounding box center [562, 310] width 572 height 46
click at [803, 321] on button "Windows" at bounding box center [562, 310] width 529 height 21
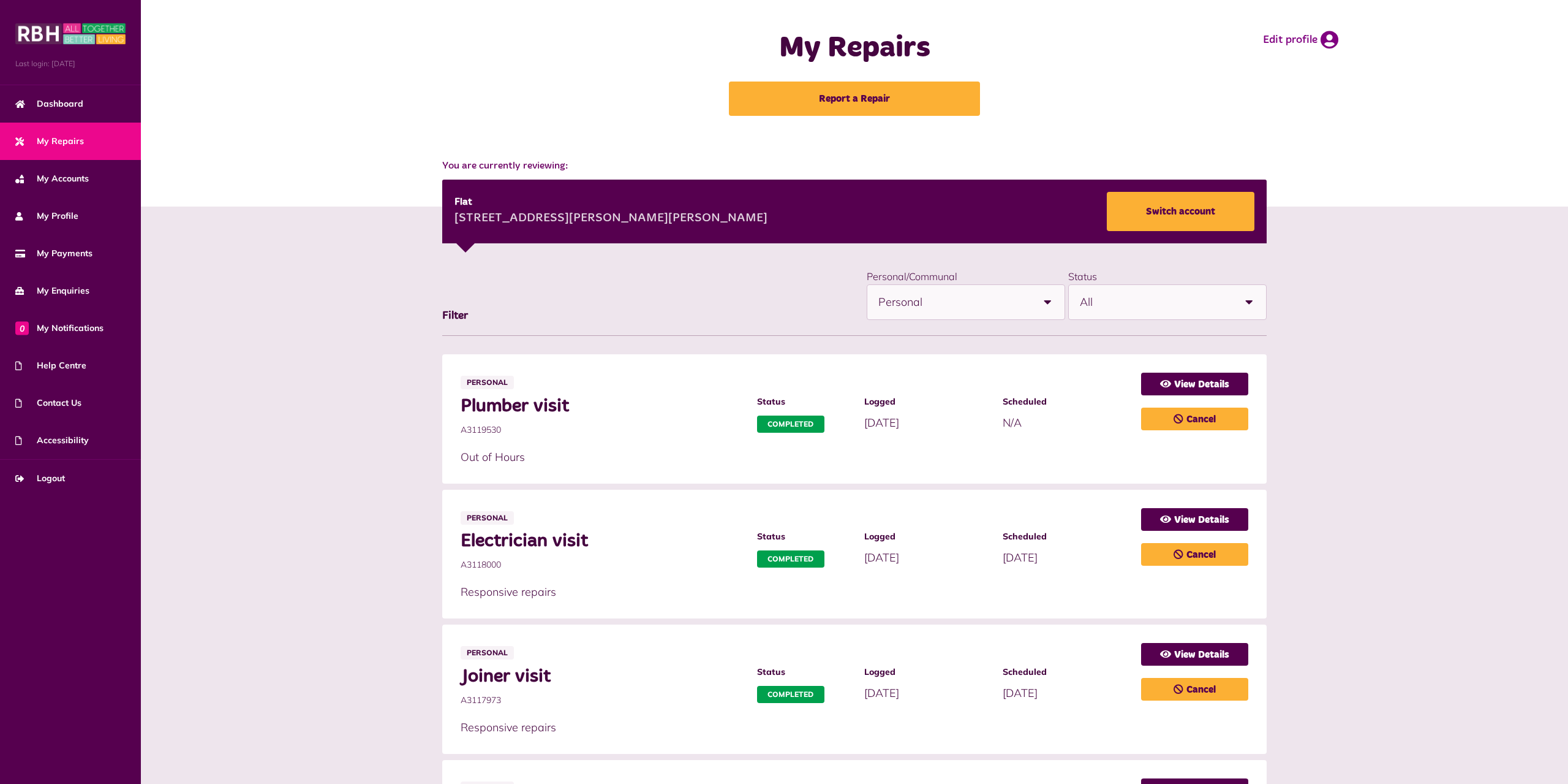
click at [87, 141] on link "My Repairs" at bounding box center [70, 141] width 141 height 37
click at [1183, 215] on link "Switch account" at bounding box center [1181, 211] width 148 height 39
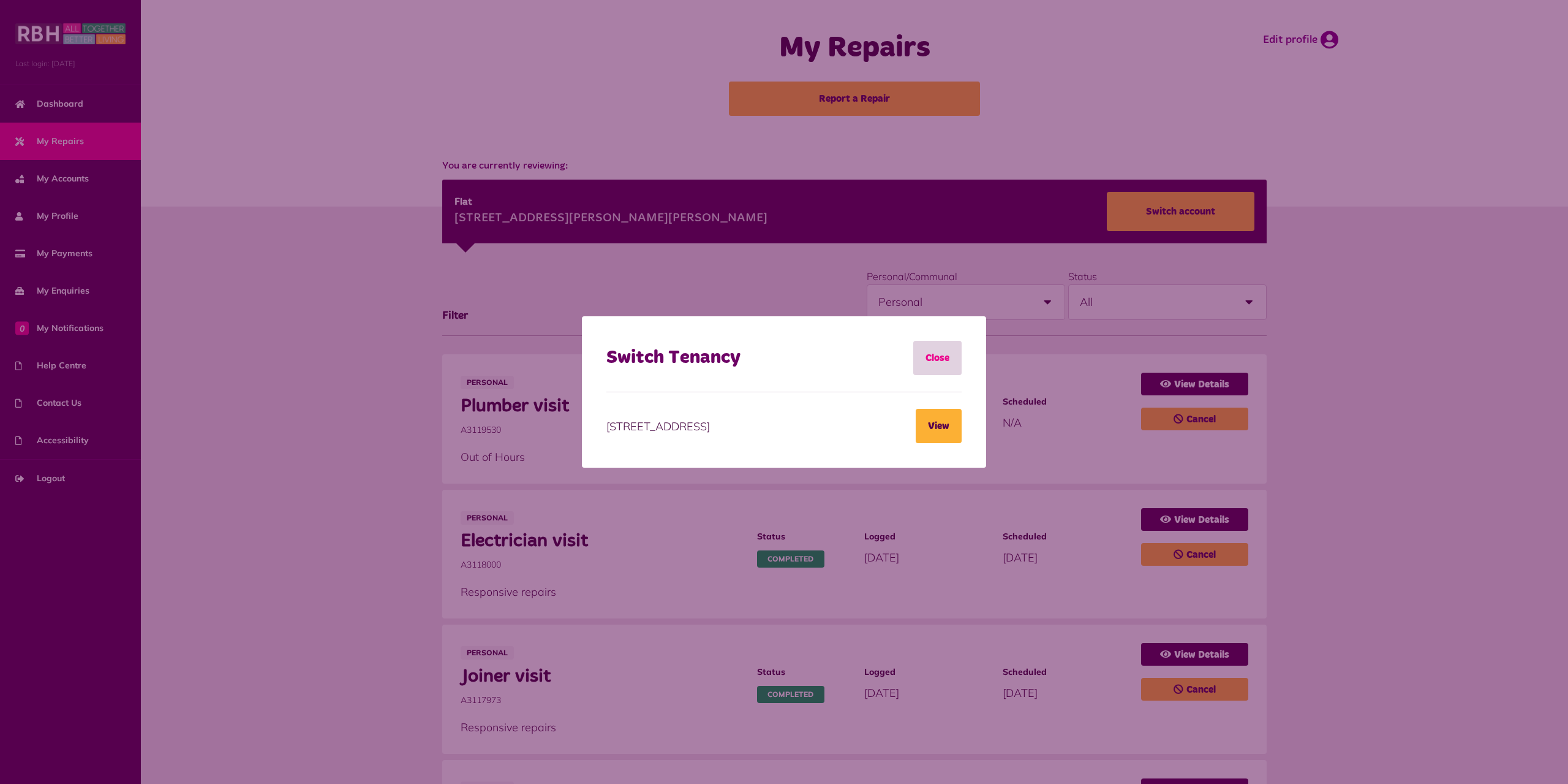
click at [957, 353] on link "Close" at bounding box center [937, 358] width 48 height 34
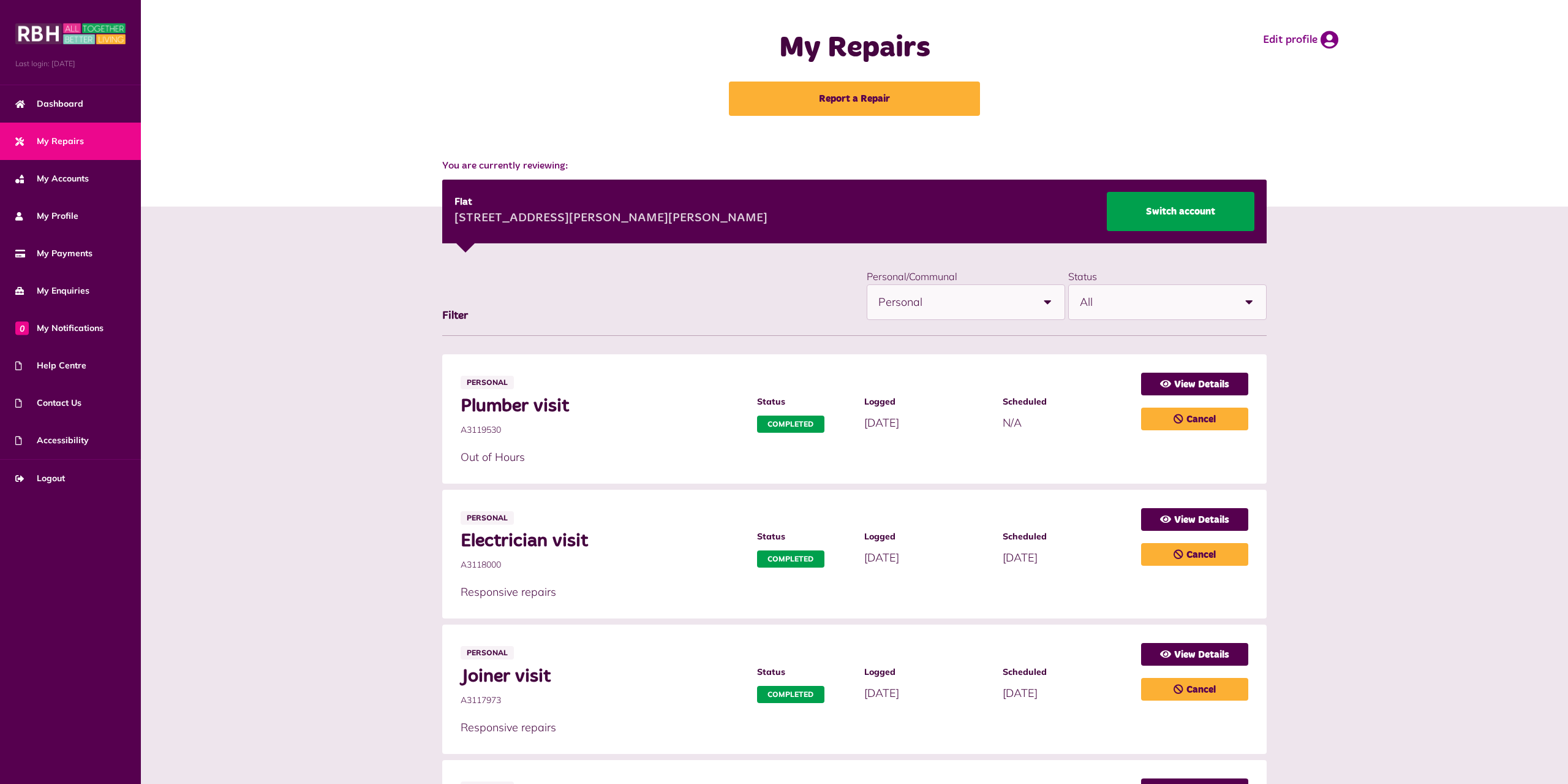
click at [1161, 217] on link "Switch account" at bounding box center [1181, 211] width 148 height 39
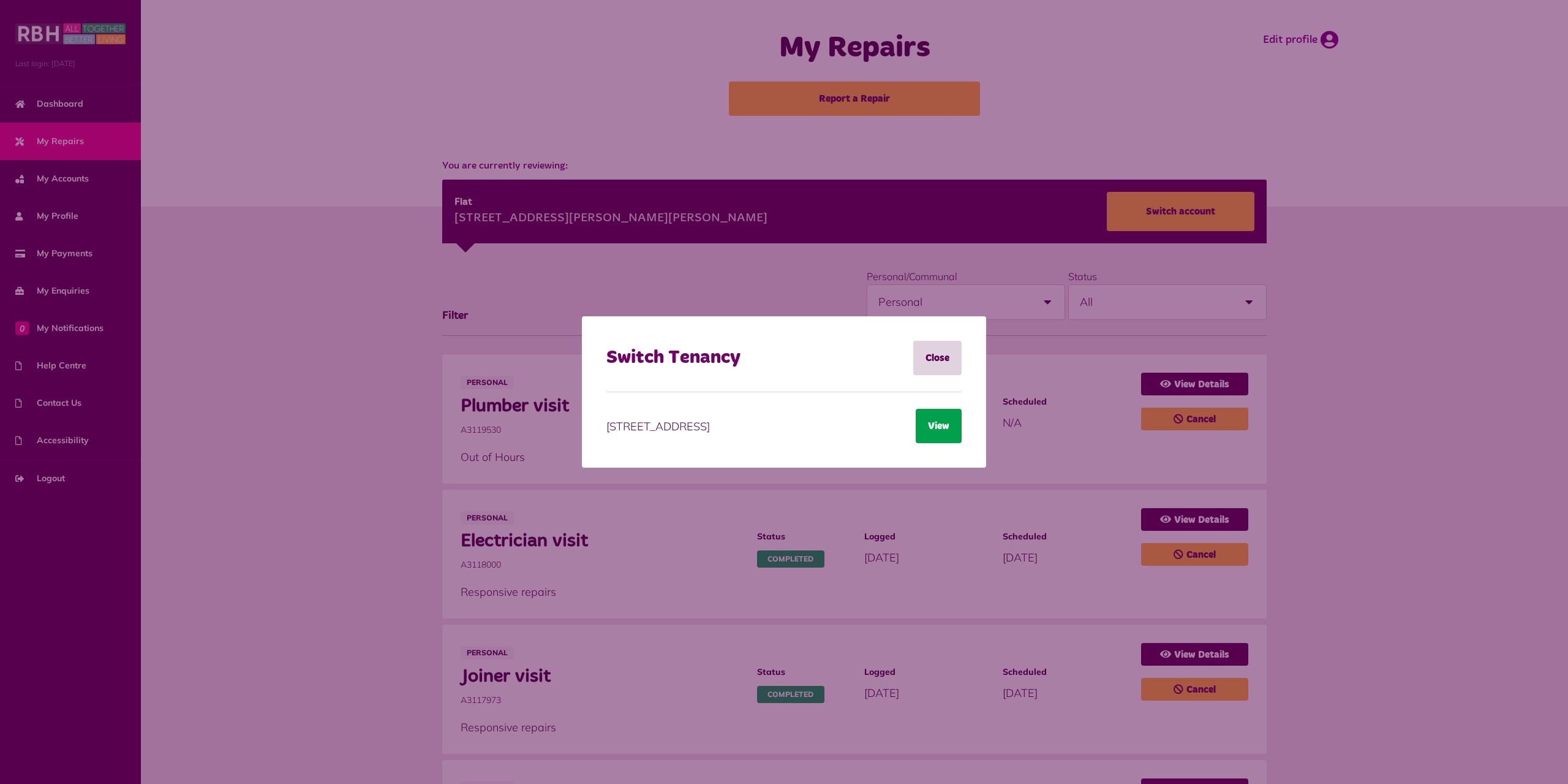
click at [939, 422] on button "View" at bounding box center [938, 426] width 46 height 34
click at [706, 261] on div "Switch Tenancy Close 1 Blacksmith Lane OL11 4NT View Loading..." at bounding box center [784, 392] width 1568 height 784
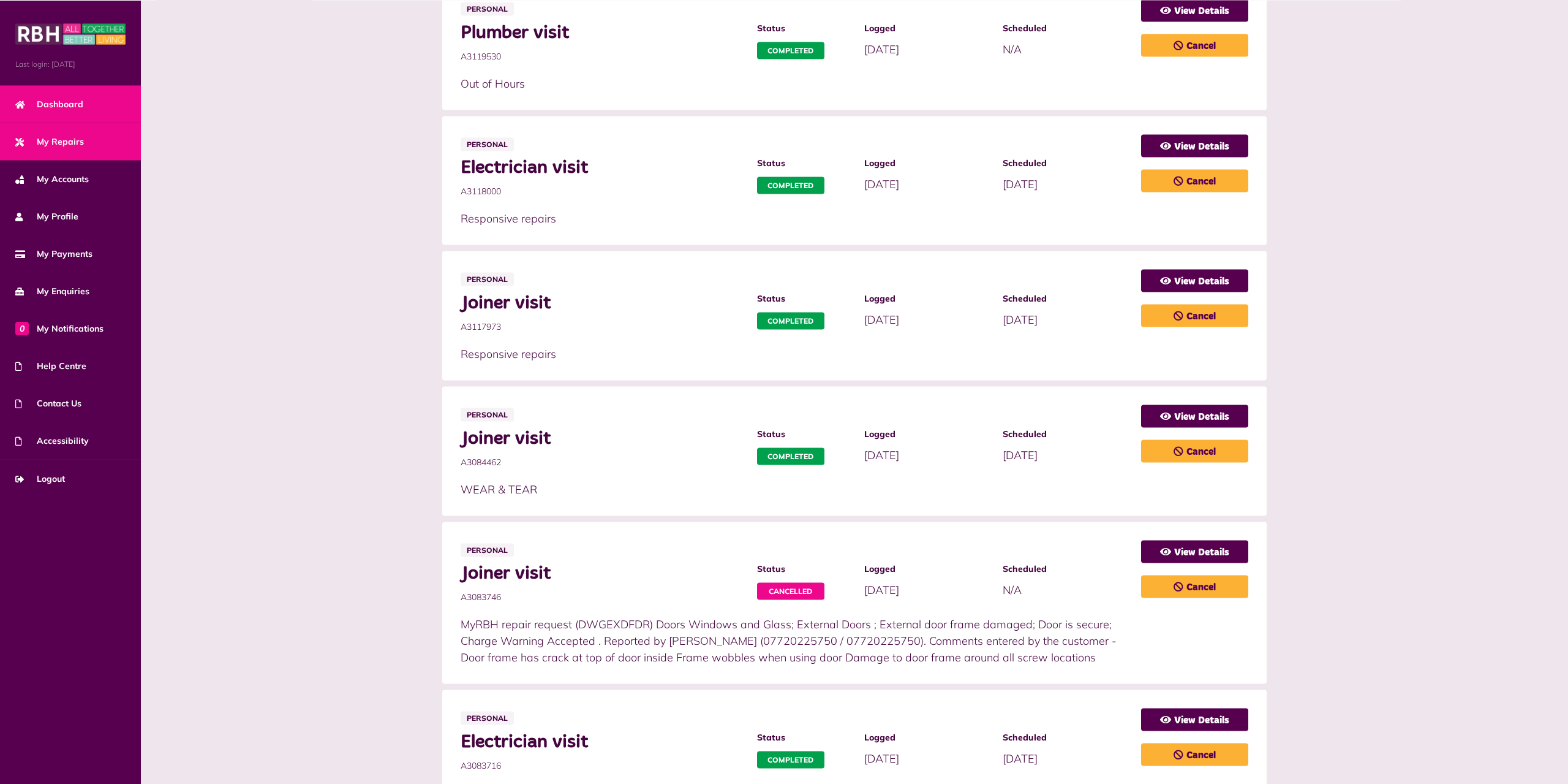
scroll to position [375, 0]
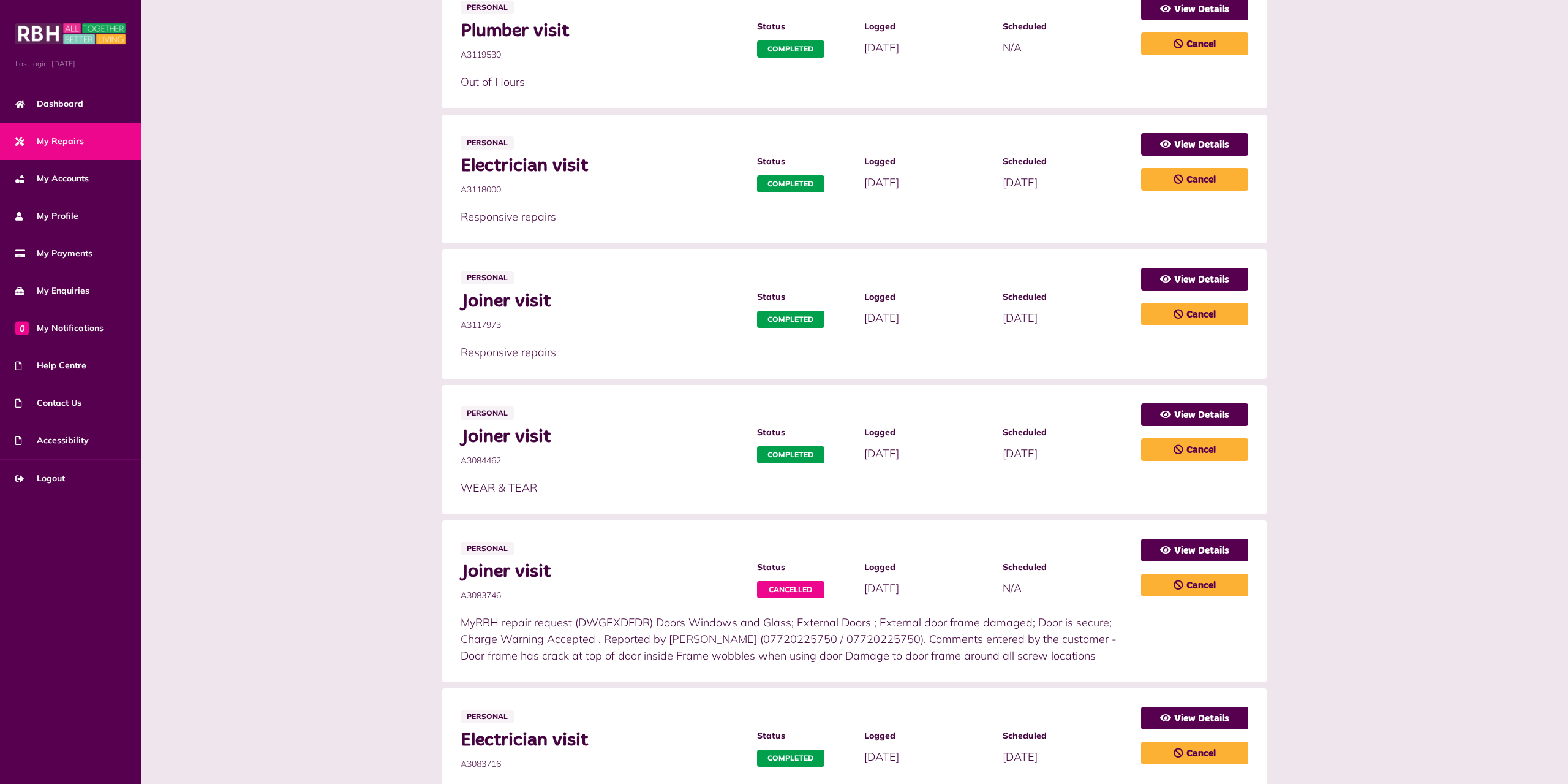
click at [80, 149] on link "My Repairs" at bounding box center [70, 141] width 141 height 37
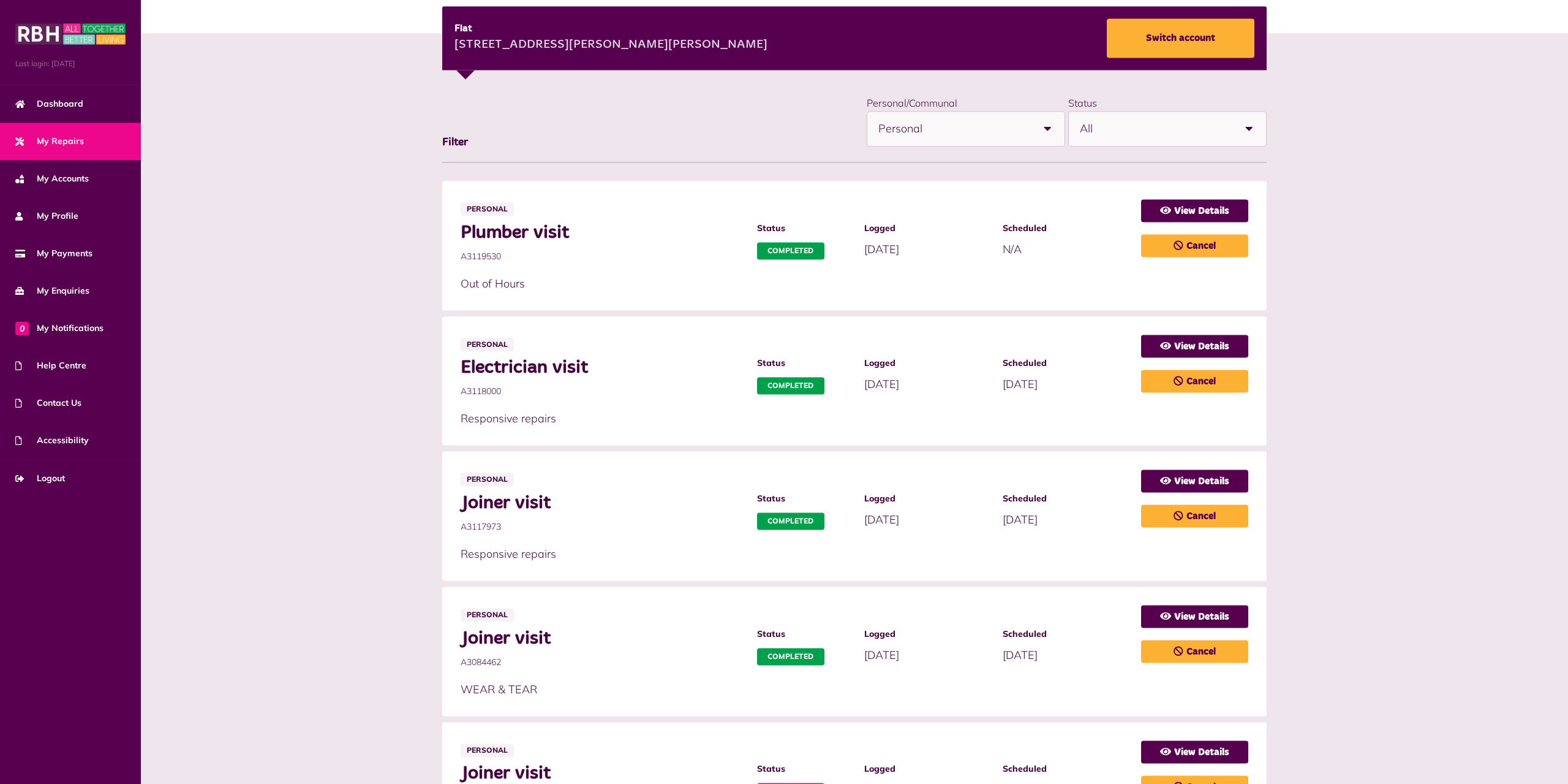
scroll to position [1, 0]
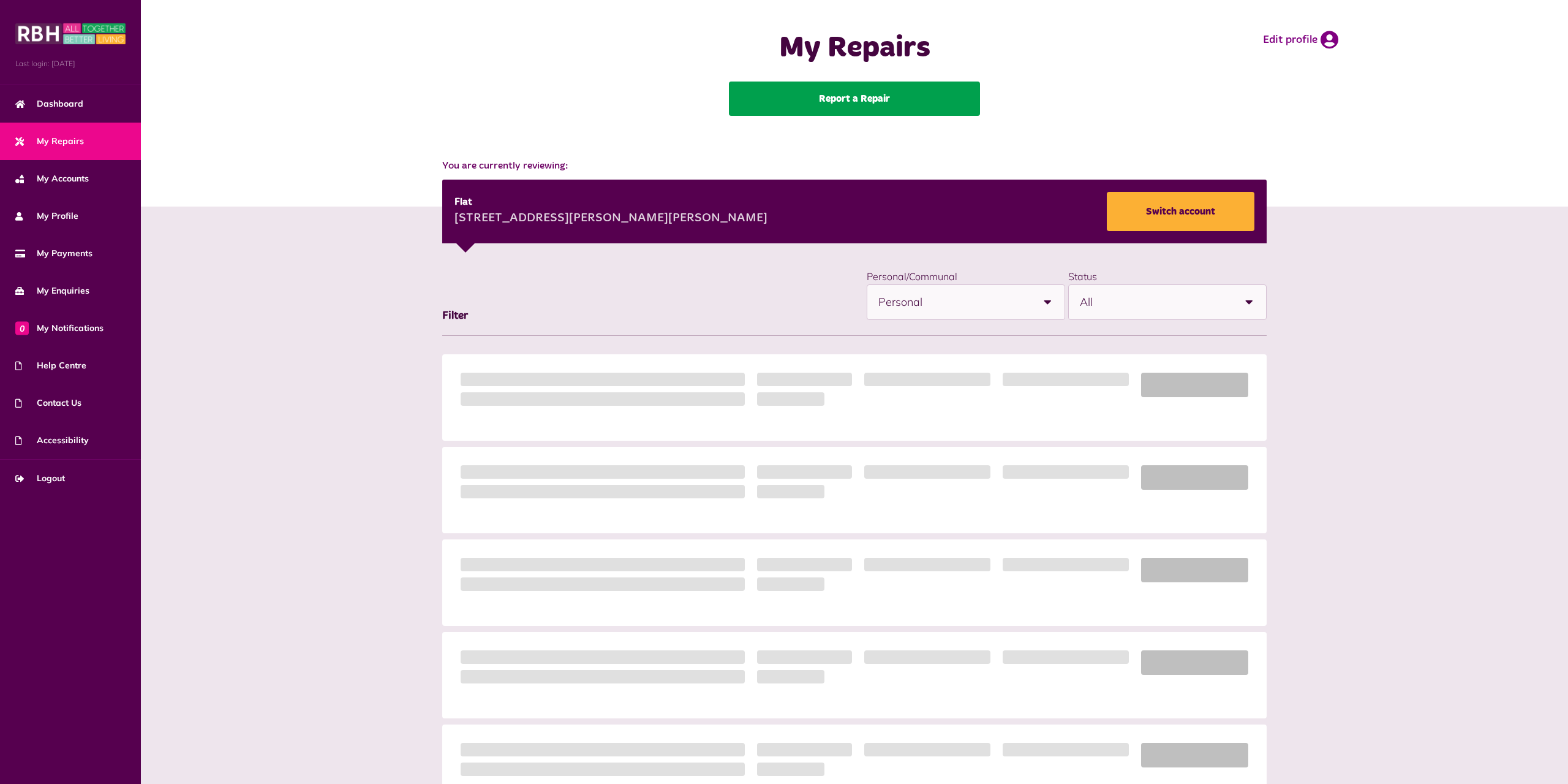
click at [937, 107] on link "Report a Repair" at bounding box center [854, 98] width 251 height 34
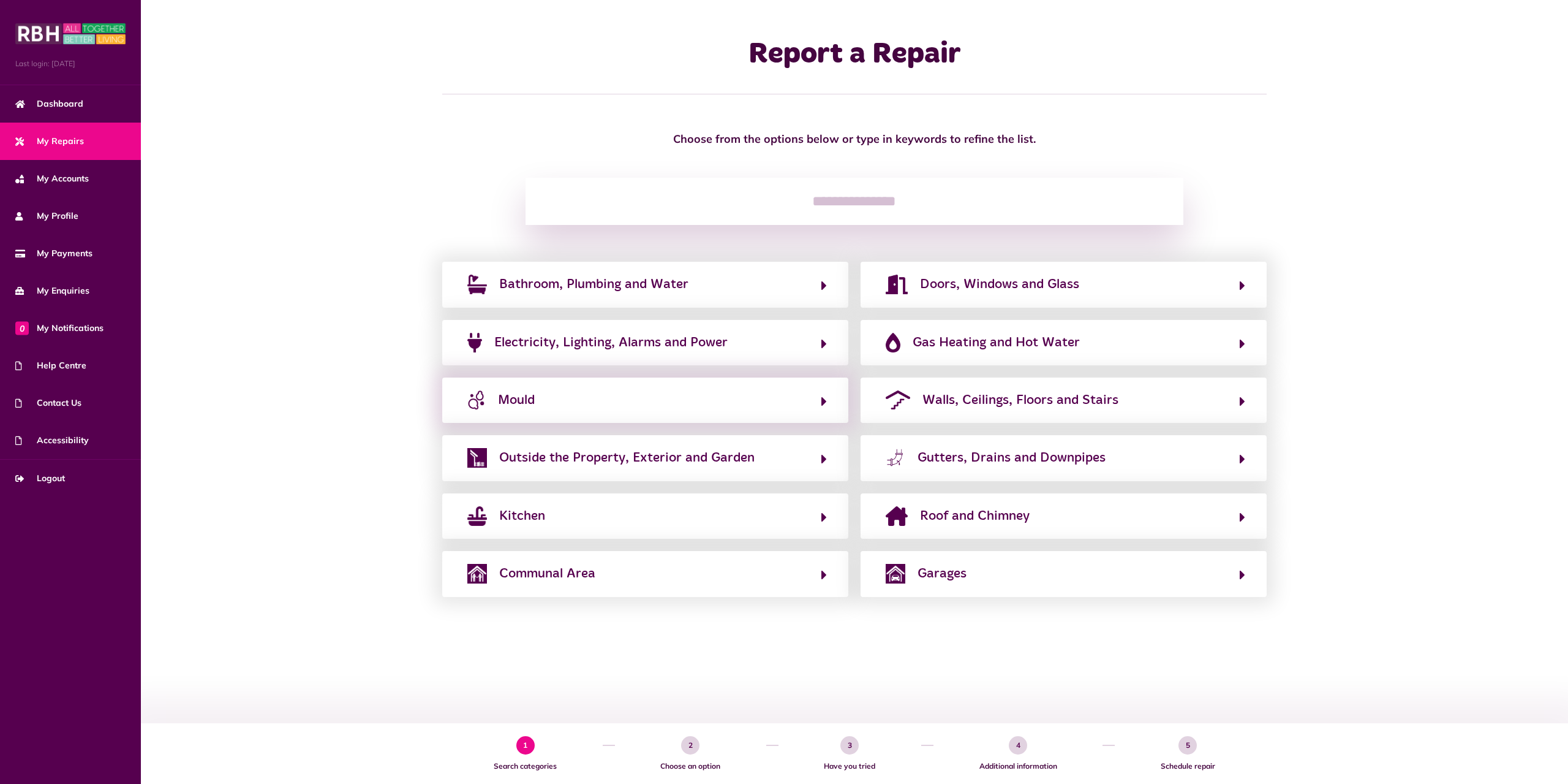
click at [718, 416] on div "Mould" at bounding box center [645, 400] width 406 height 46
click at [736, 392] on button "Mould" at bounding box center [645, 400] width 363 height 21
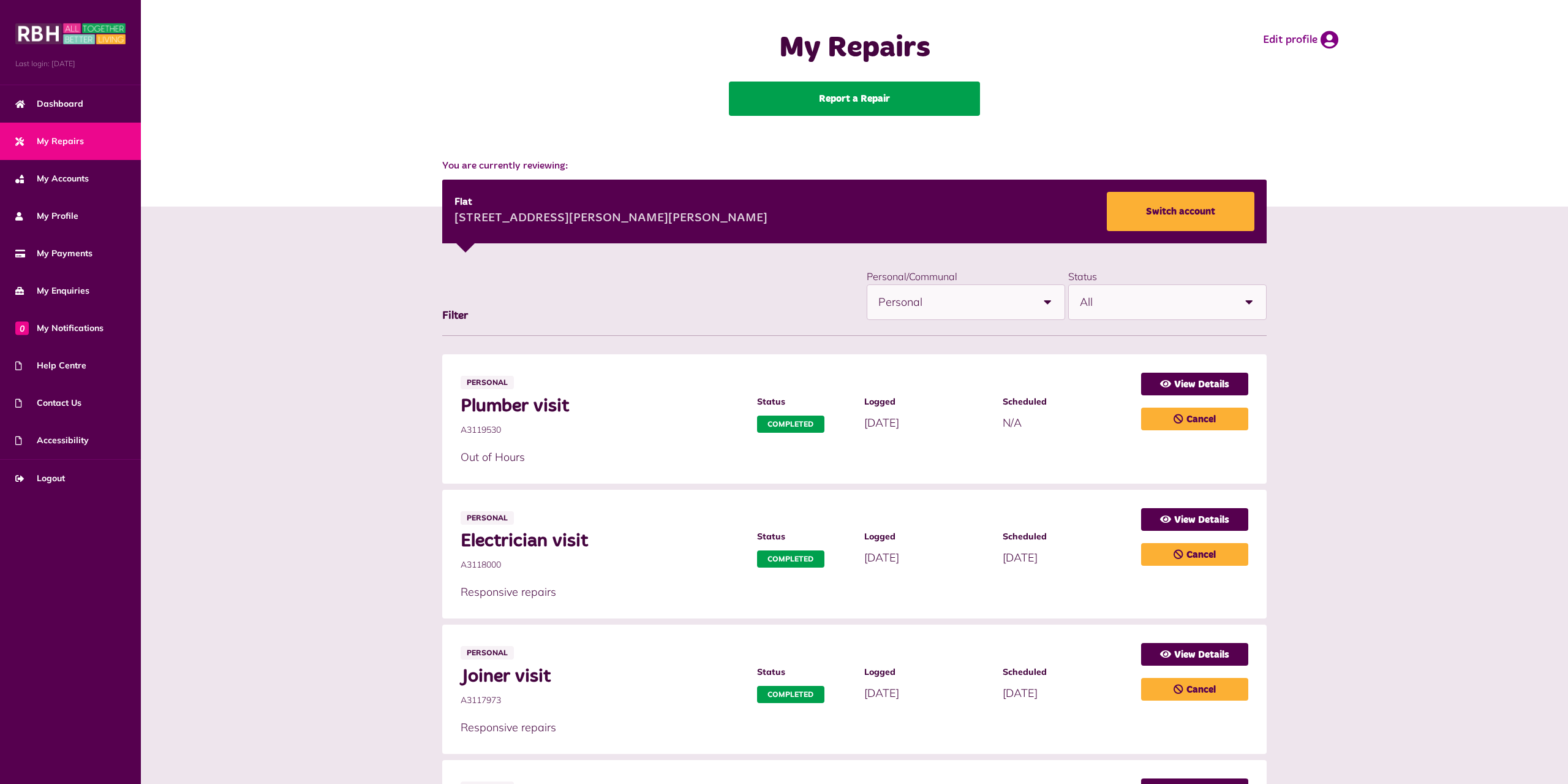
click at [891, 110] on link "Report a Repair" at bounding box center [854, 98] width 251 height 34
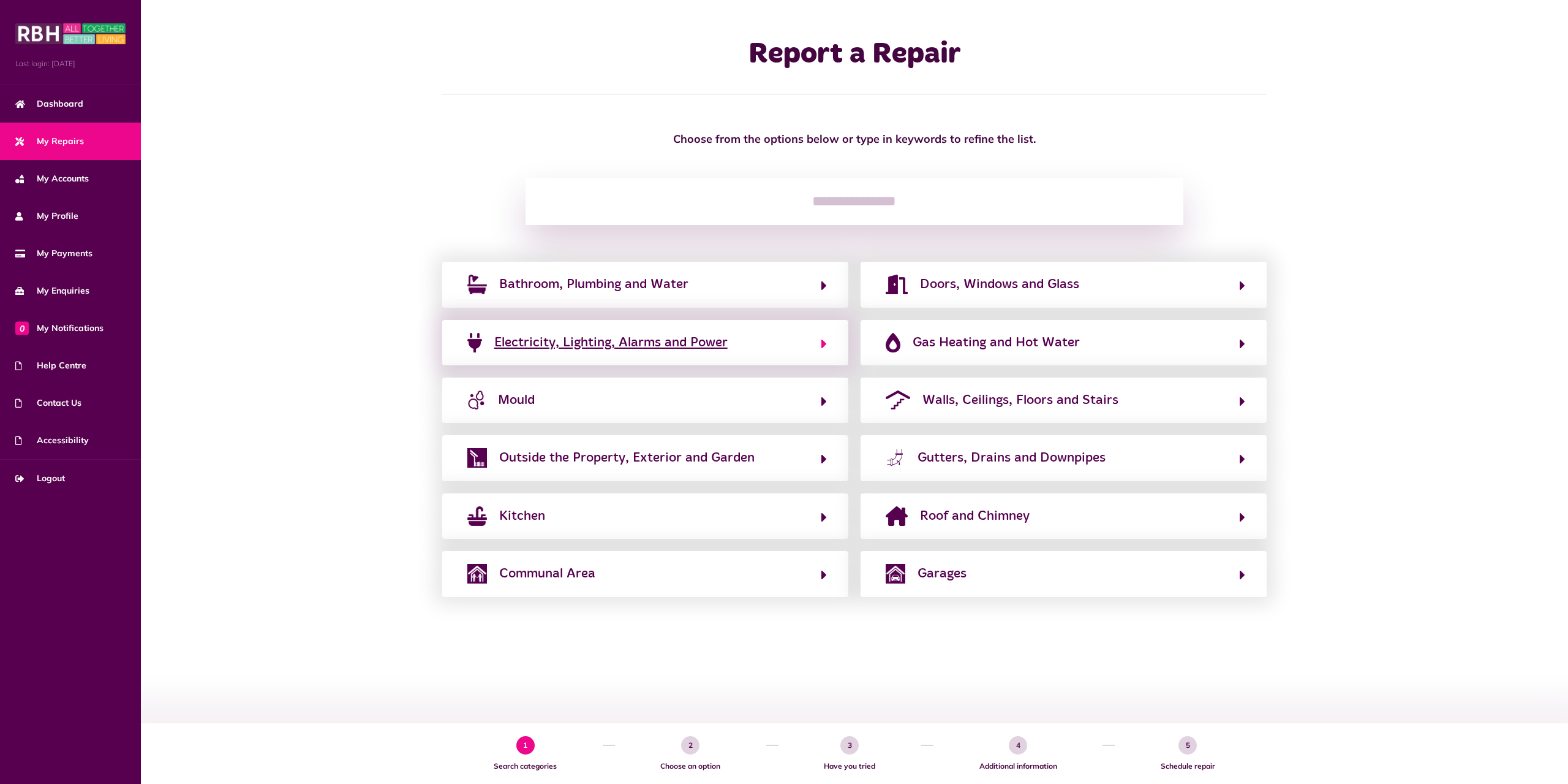
click at [798, 335] on button "Electricity, Lighting, Alarms and Power" at bounding box center [645, 342] width 363 height 21
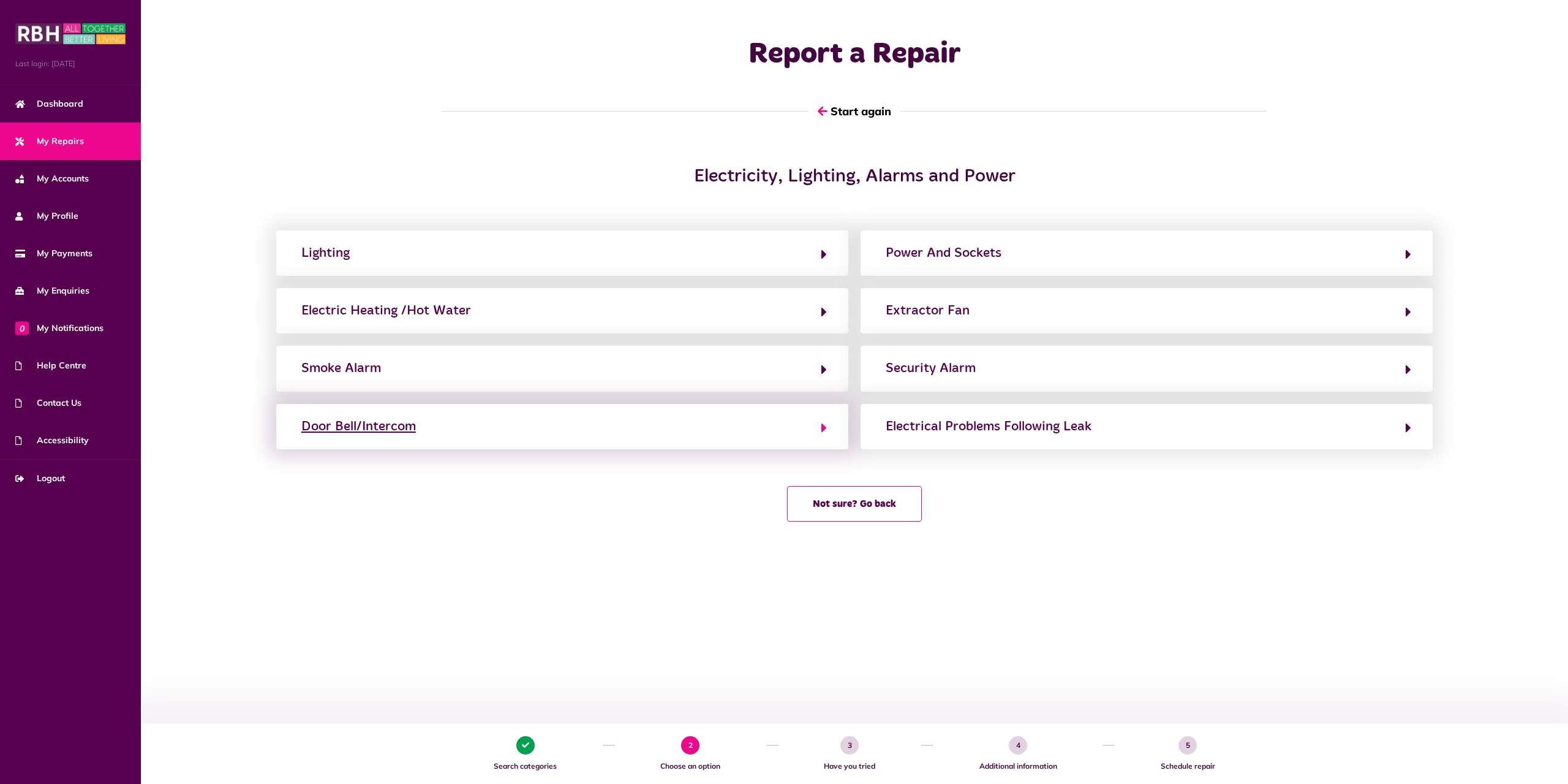
click at [635, 416] on button "Door Bell/Intercom" at bounding box center [562, 426] width 529 height 21
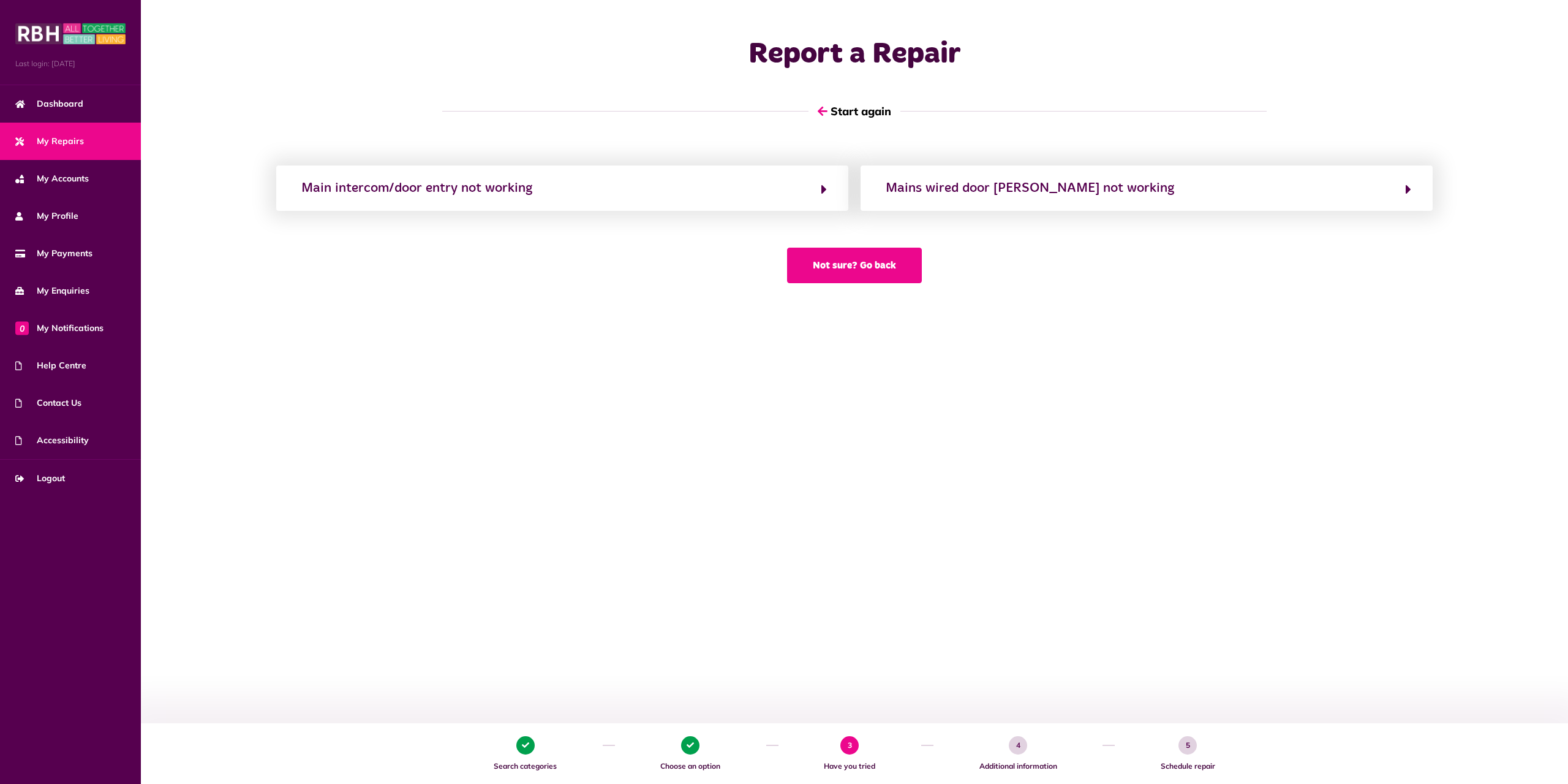
click at [857, 257] on button "Not sure? Go back" at bounding box center [854, 265] width 134 height 36
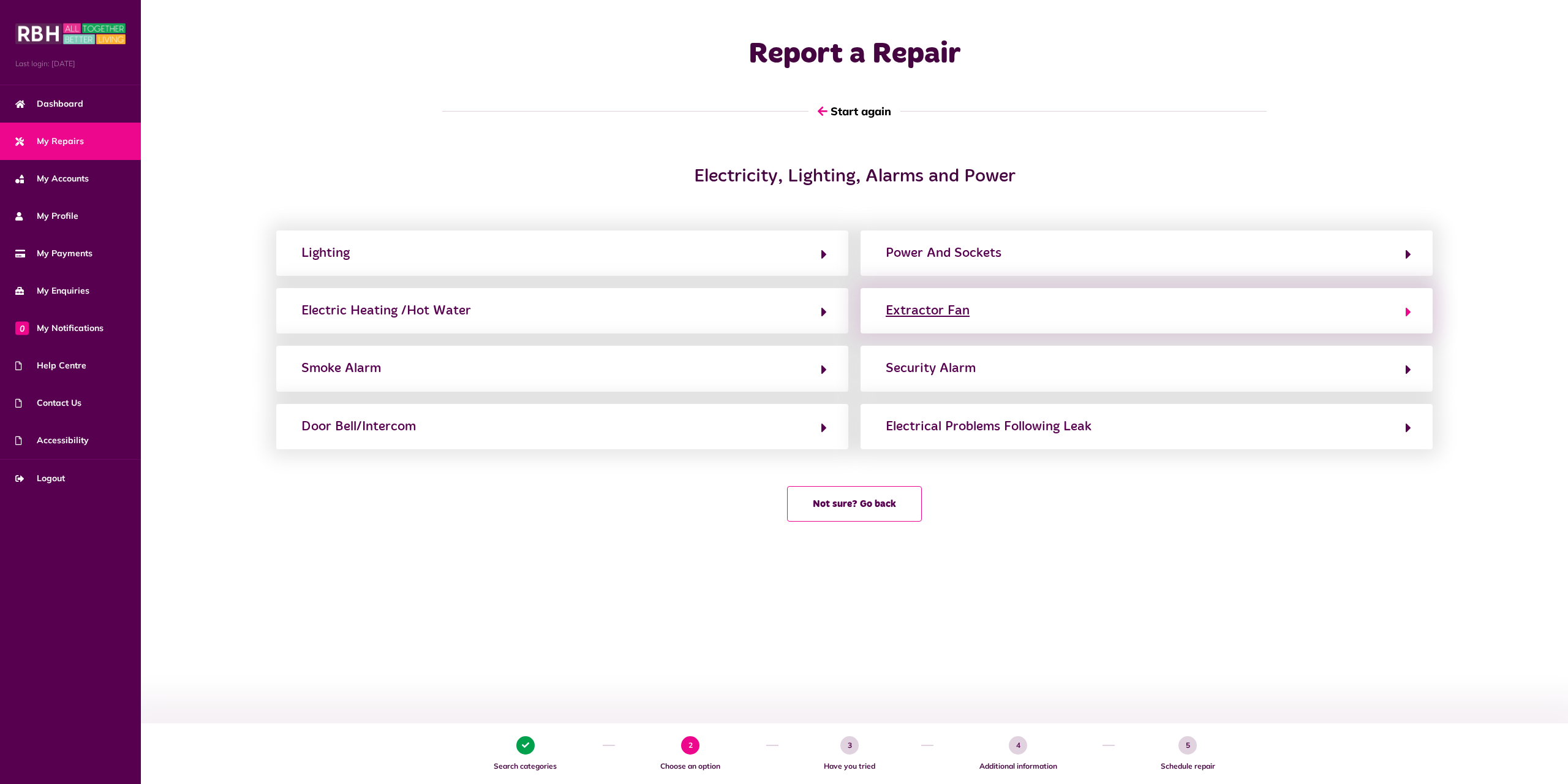
click at [943, 310] on div "Extractor Fan" at bounding box center [927, 311] width 84 height 20
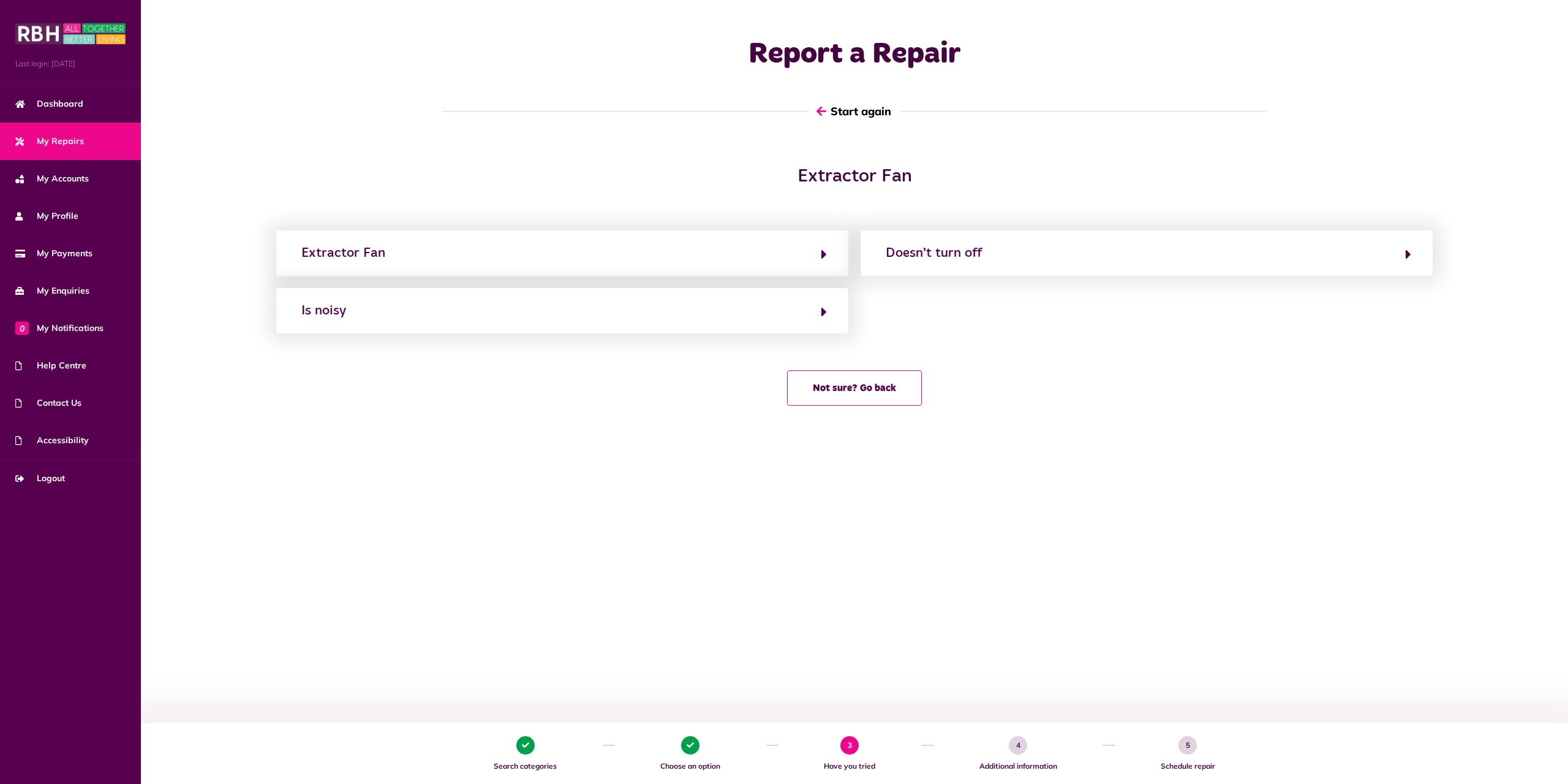
click at [835, 111] on button "Start again" at bounding box center [854, 111] width 92 height 35
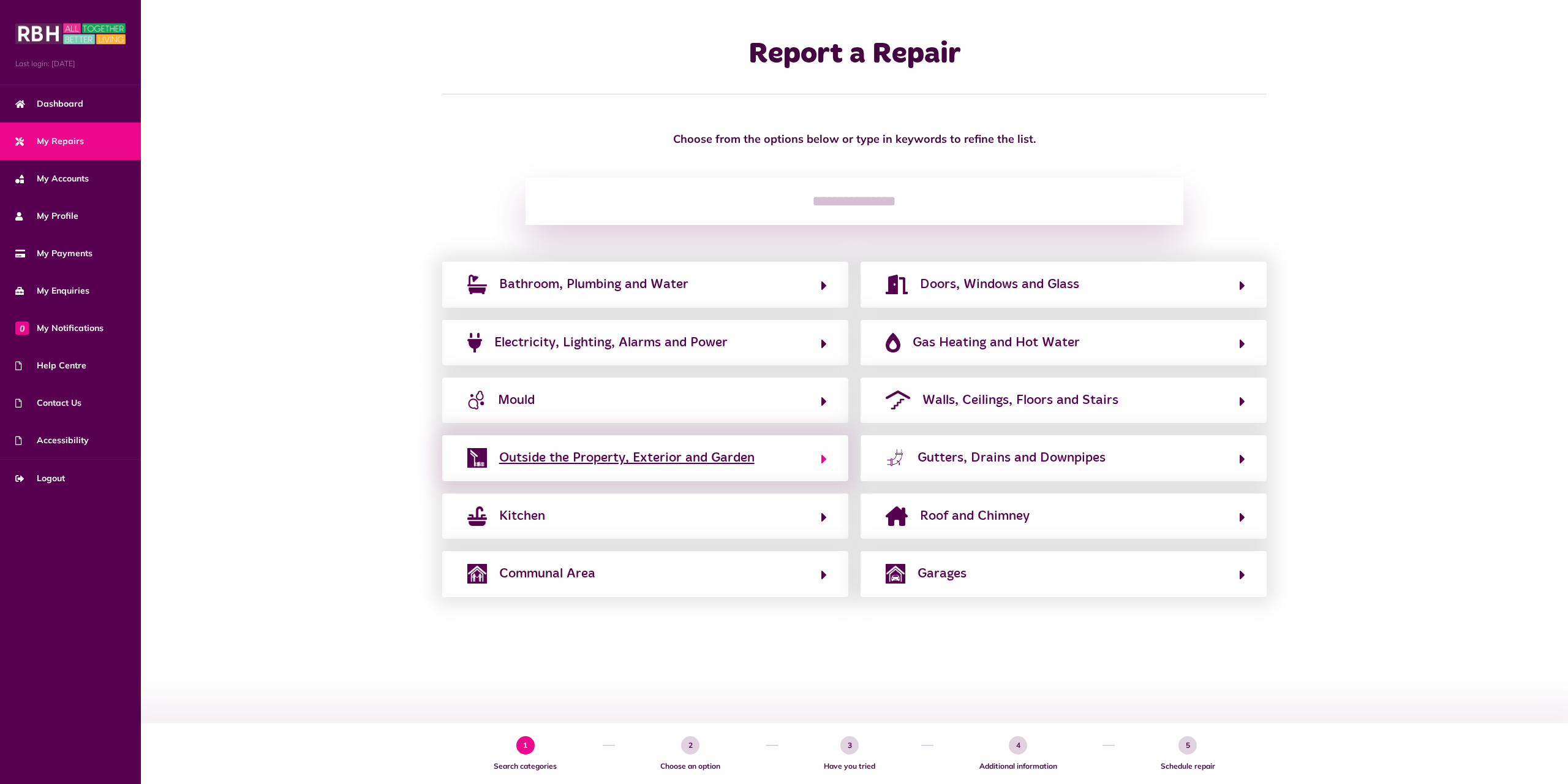
click at [748, 461] on span "Outside the Property, Exterior and Garden" at bounding box center [627, 458] width 255 height 20
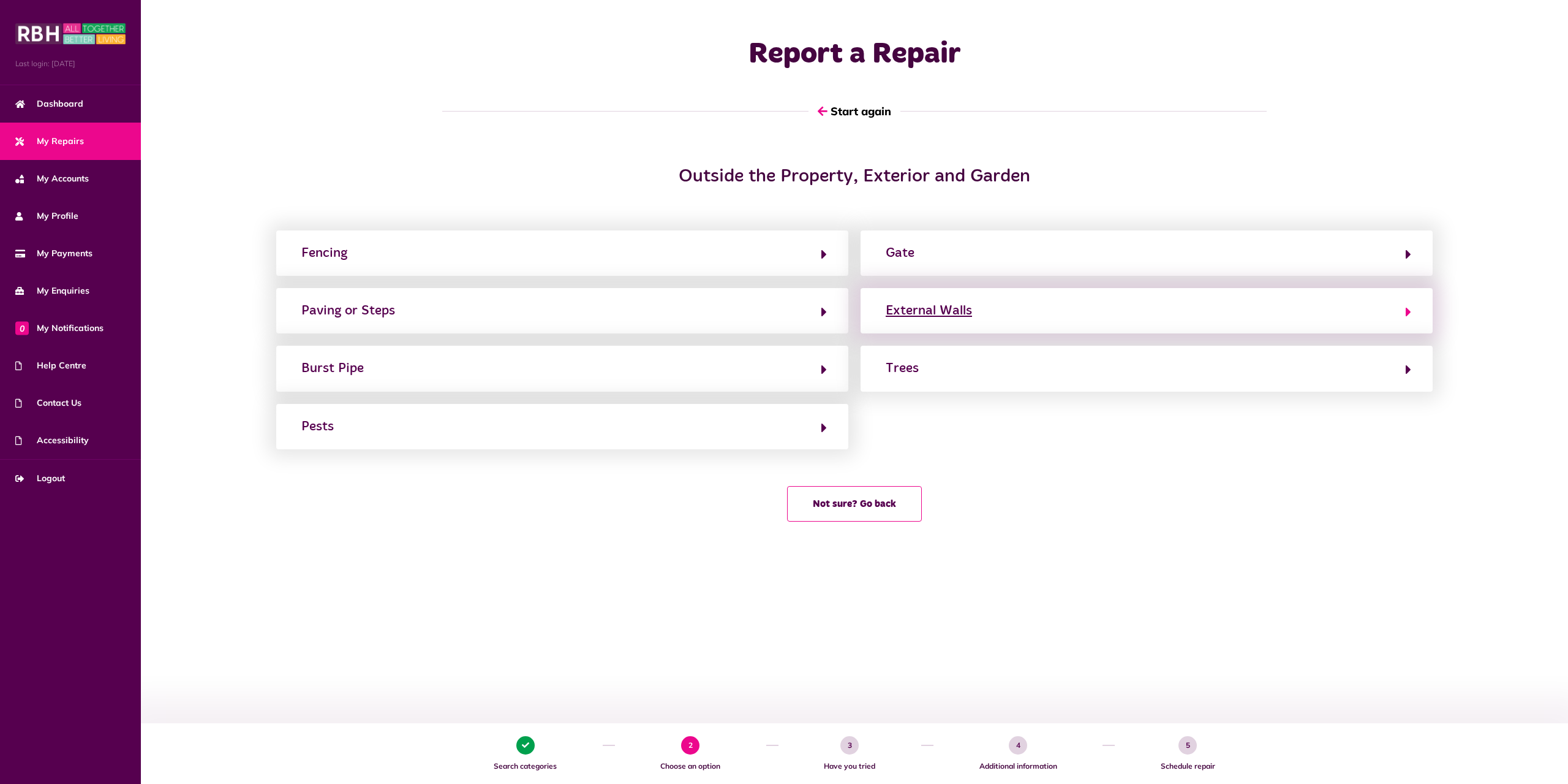
click at [1004, 307] on button "External Walls" at bounding box center [1146, 310] width 529 height 21
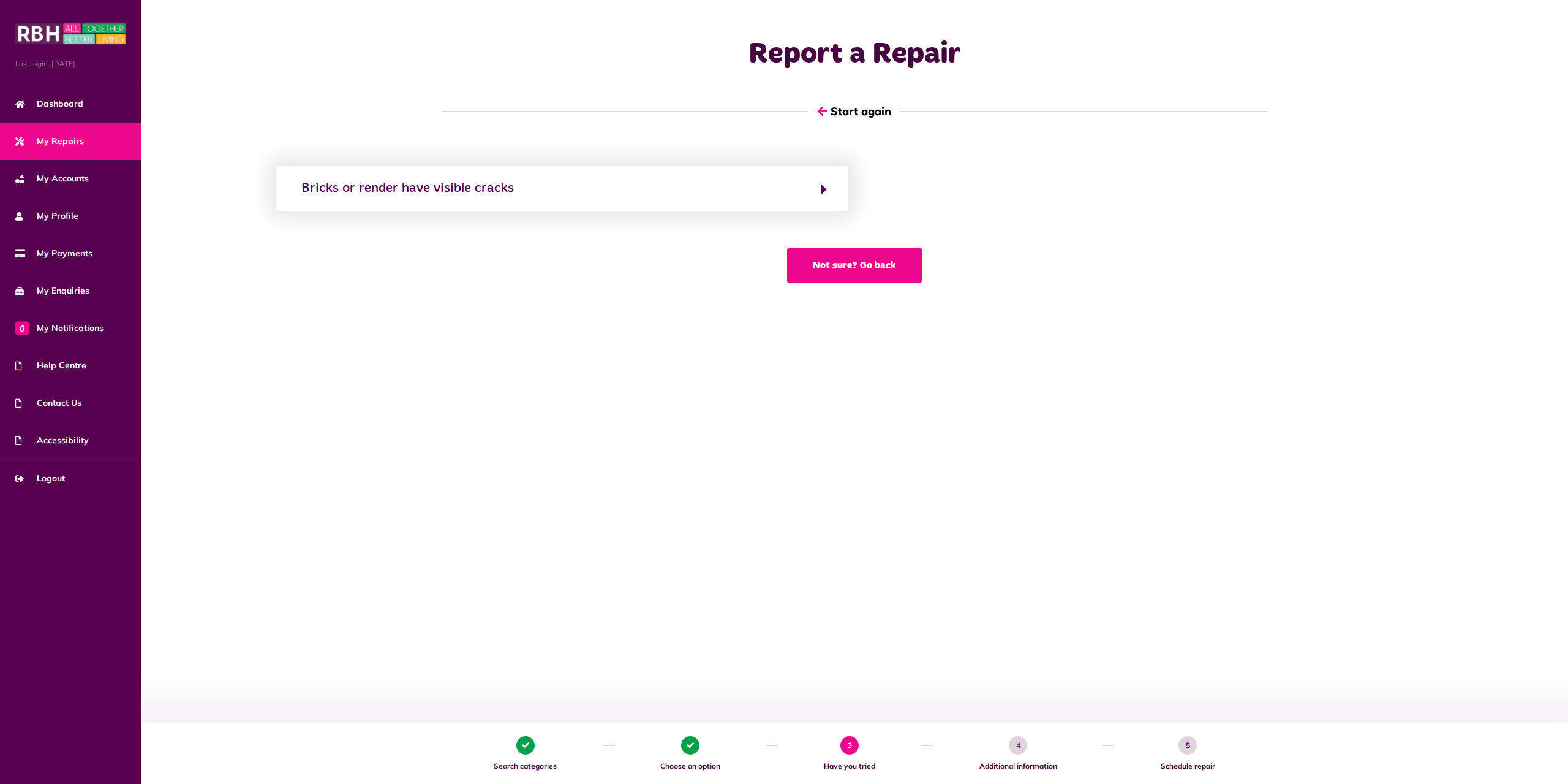
click at [908, 275] on button "Not sure? Go back" at bounding box center [854, 265] width 134 height 36
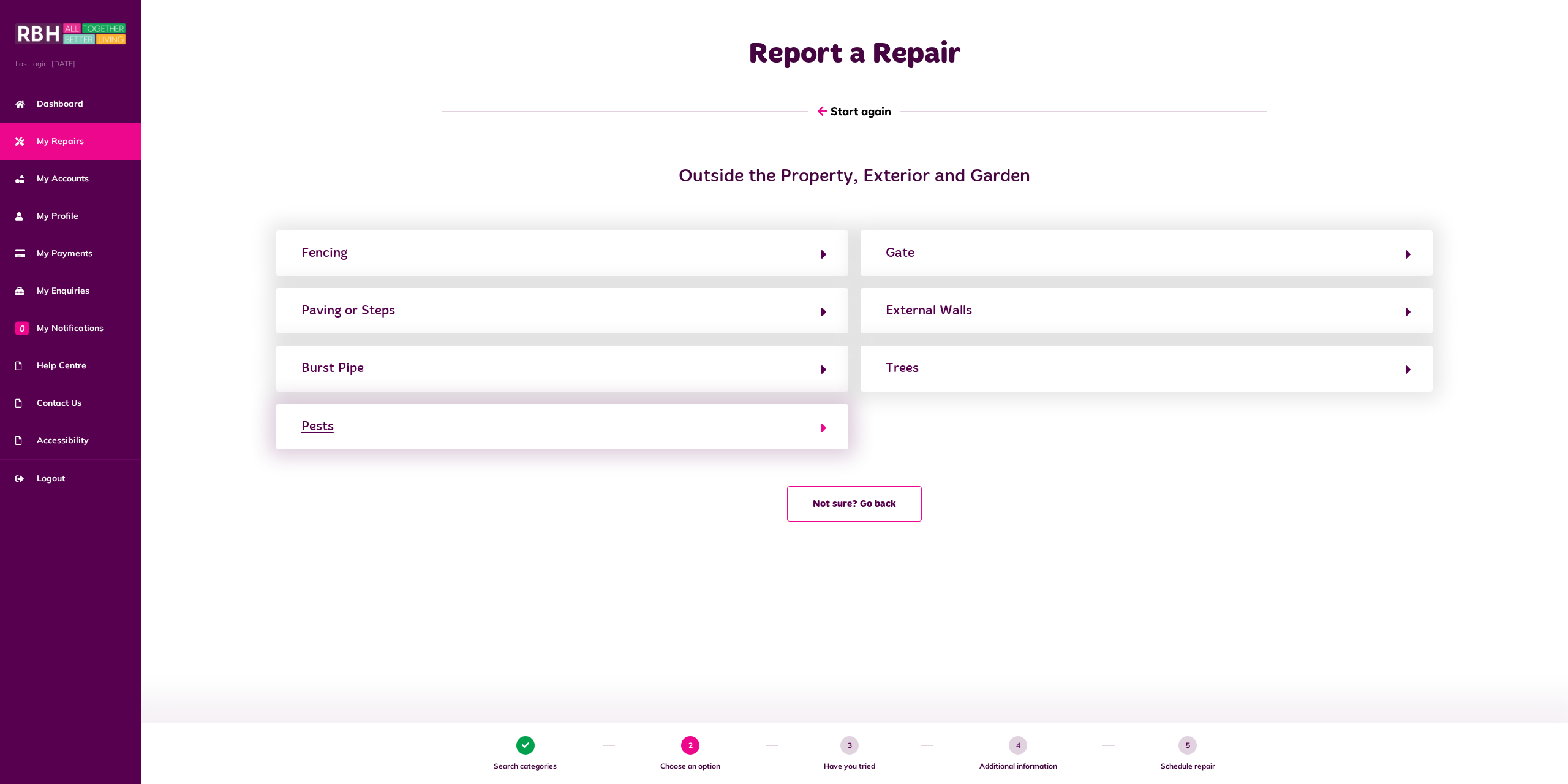
click at [638, 431] on button "Pests" at bounding box center [562, 426] width 529 height 21
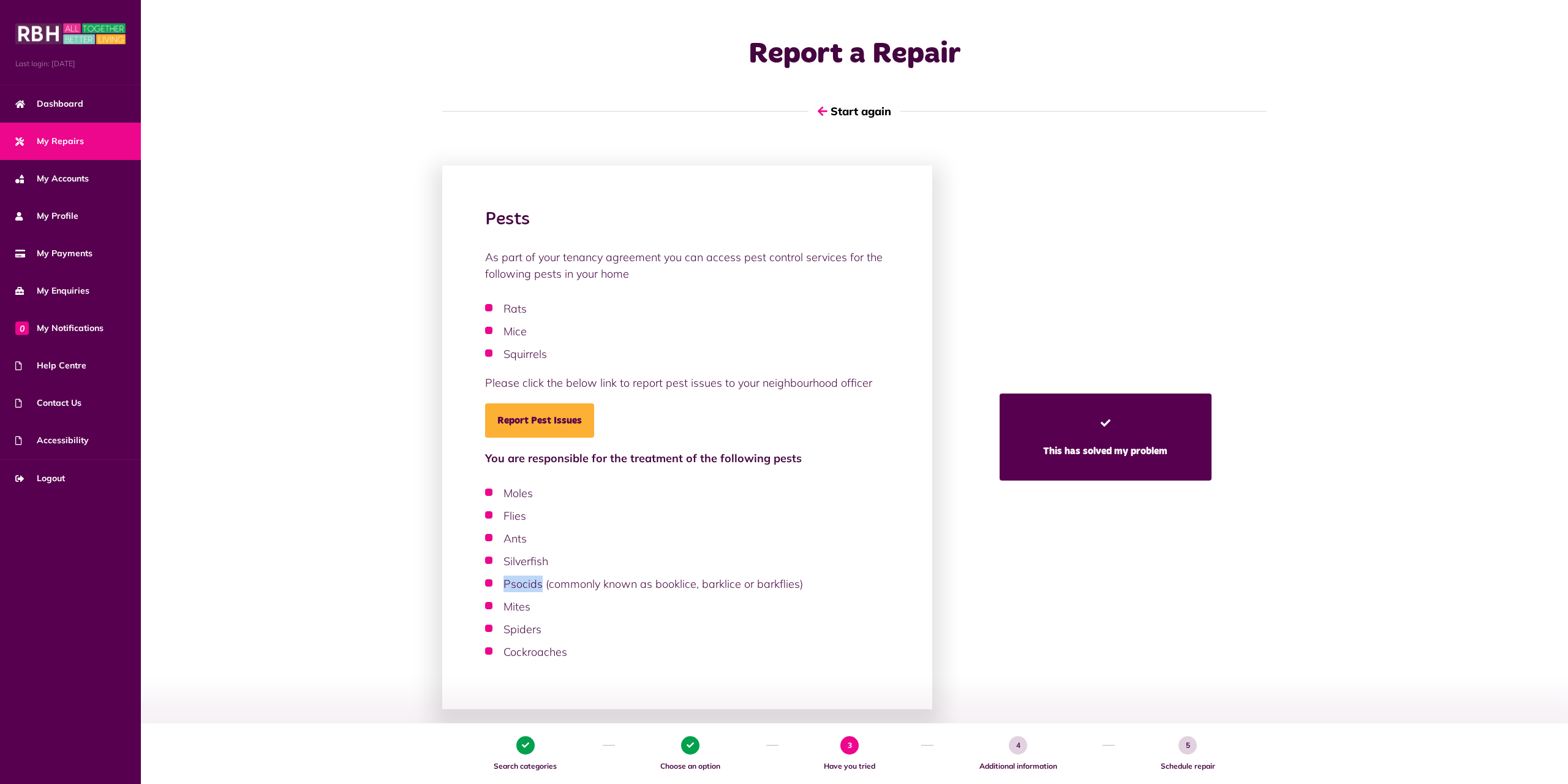
drag, startPoint x: 503, startPoint y: 581, endPoint x: 540, endPoint y: 585, distance: 37.2
click at [540, 585] on li "Psocids (commonly known as booklice, barklice or barkflies)" at bounding box center [687, 583] width 404 height 17
click at [76, 175] on span "My Accounts" at bounding box center [51, 179] width 74 height 13
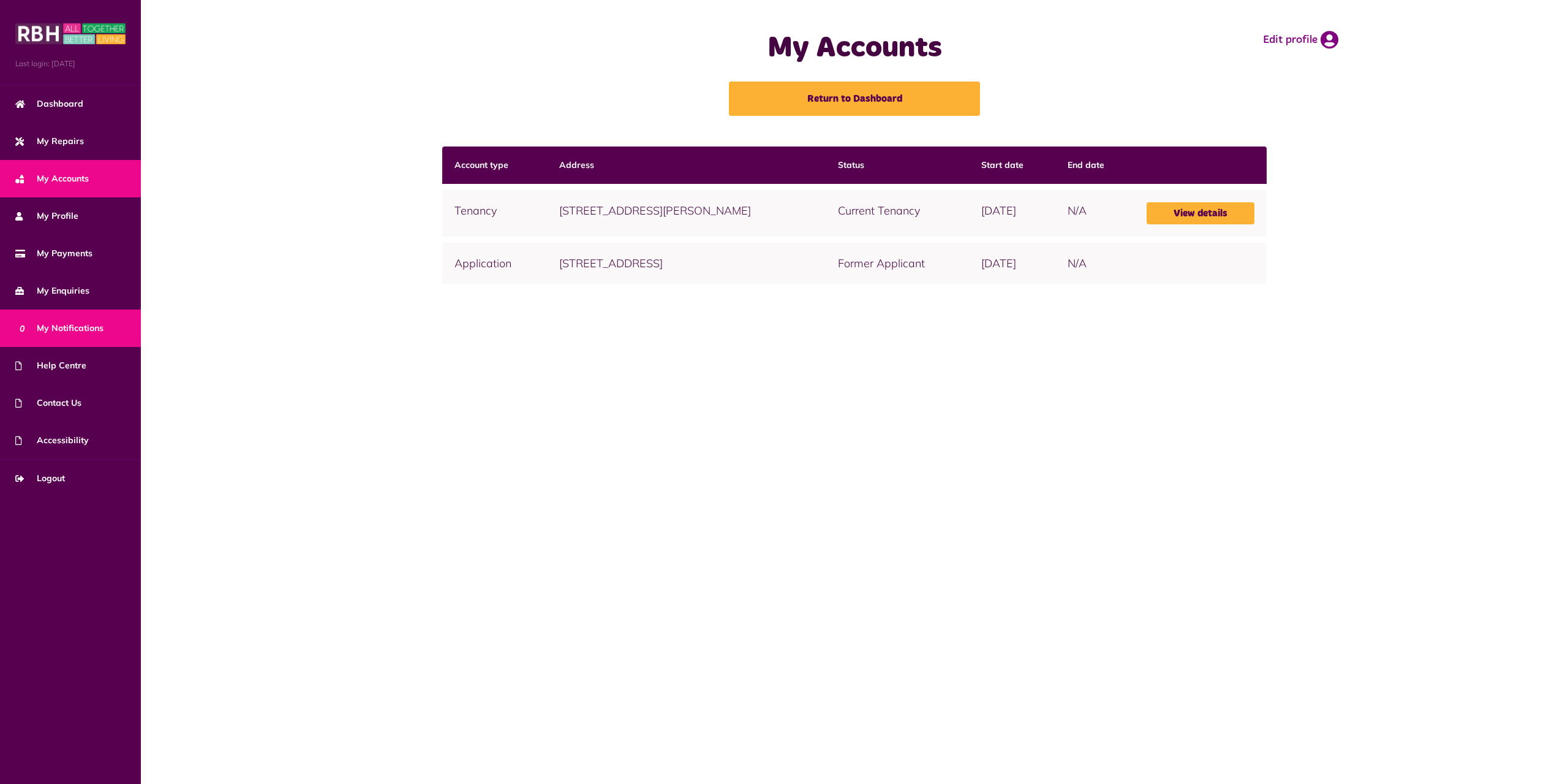
click at [65, 318] on link "0 My Notifications" at bounding box center [70, 328] width 141 height 37
click at [66, 320] on link "0 My Notifications" at bounding box center [70, 328] width 141 height 37
click at [85, 361] on link "Help Centre" at bounding box center [70, 365] width 141 height 37
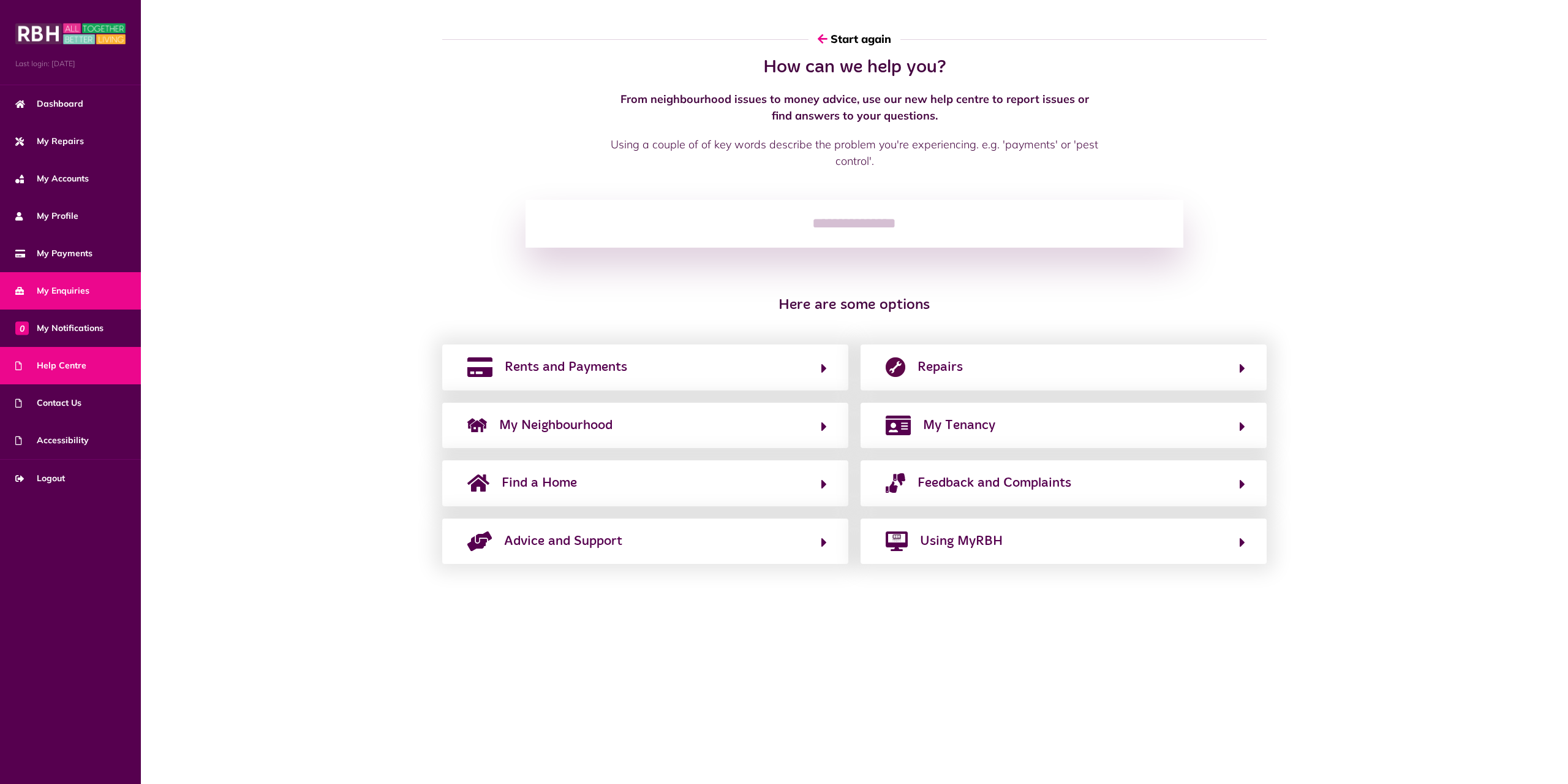
click at [85, 292] on span "My Enquiries" at bounding box center [51, 291] width 74 height 13
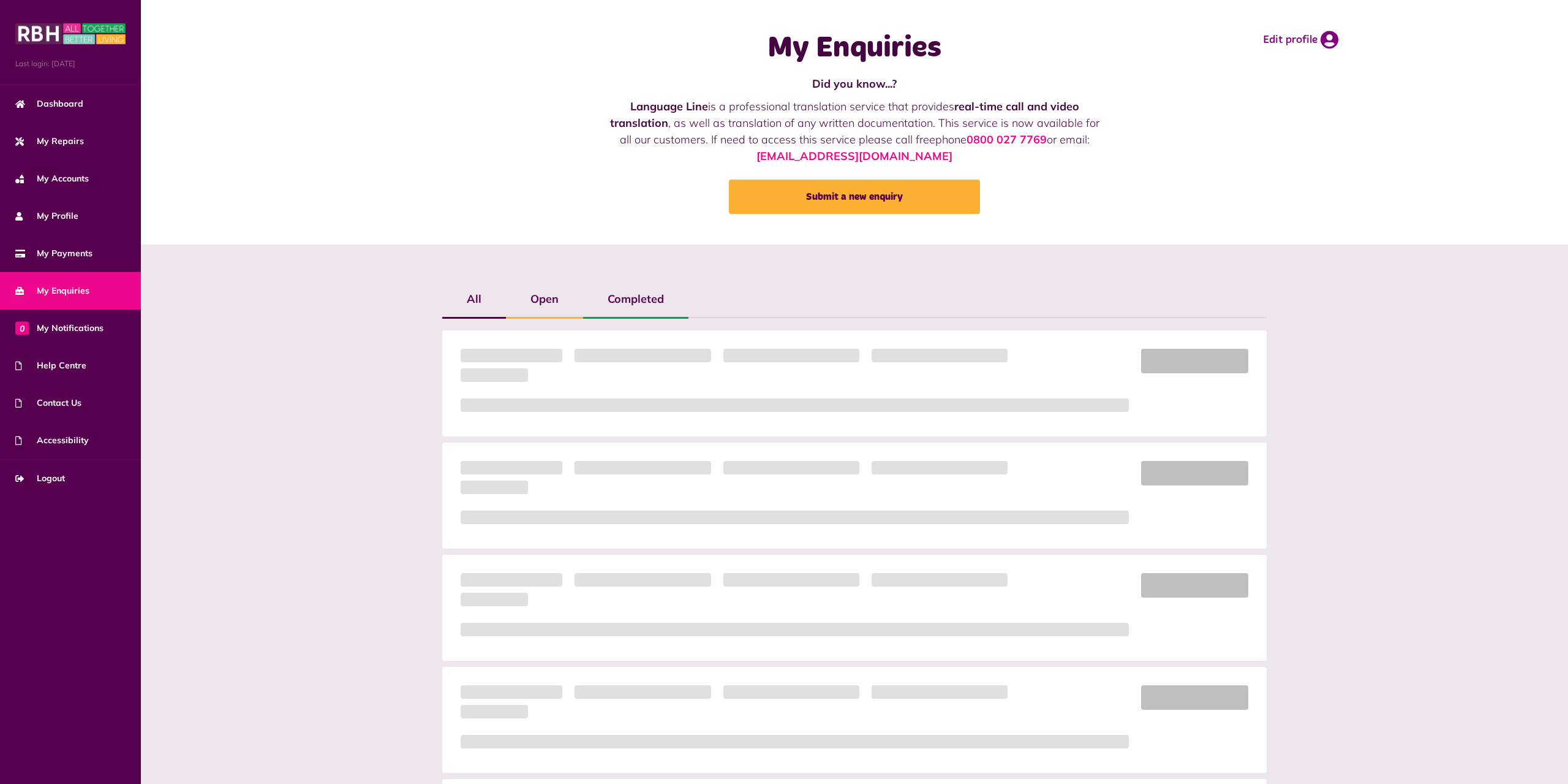
click at [535, 296] on div "All Open Completed" at bounding box center [855, 639] width 837 height 716
click at [631, 304] on div "All Open Completed" at bounding box center [855, 639] width 837 height 716
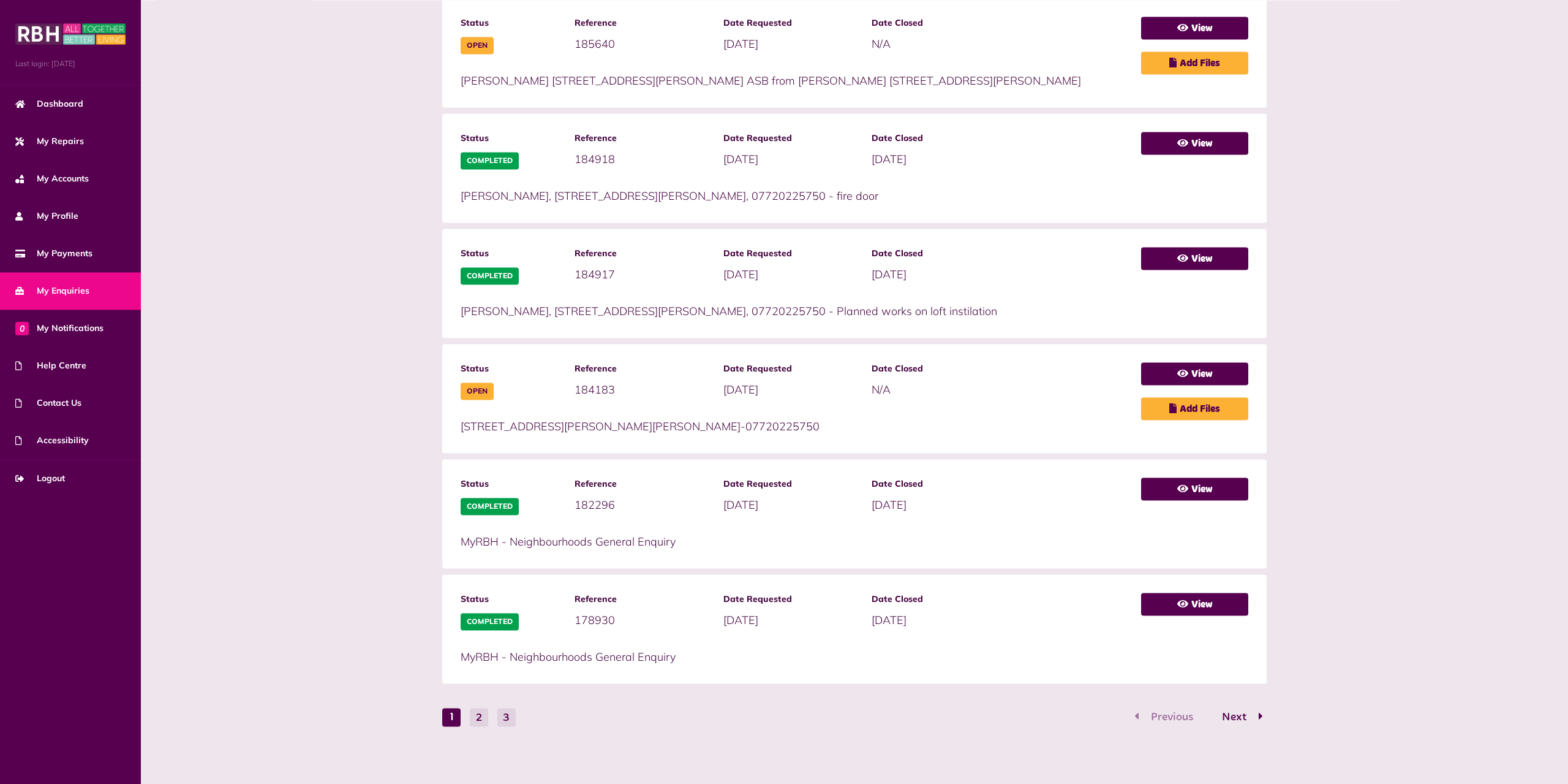
scroll to position [334, 0]
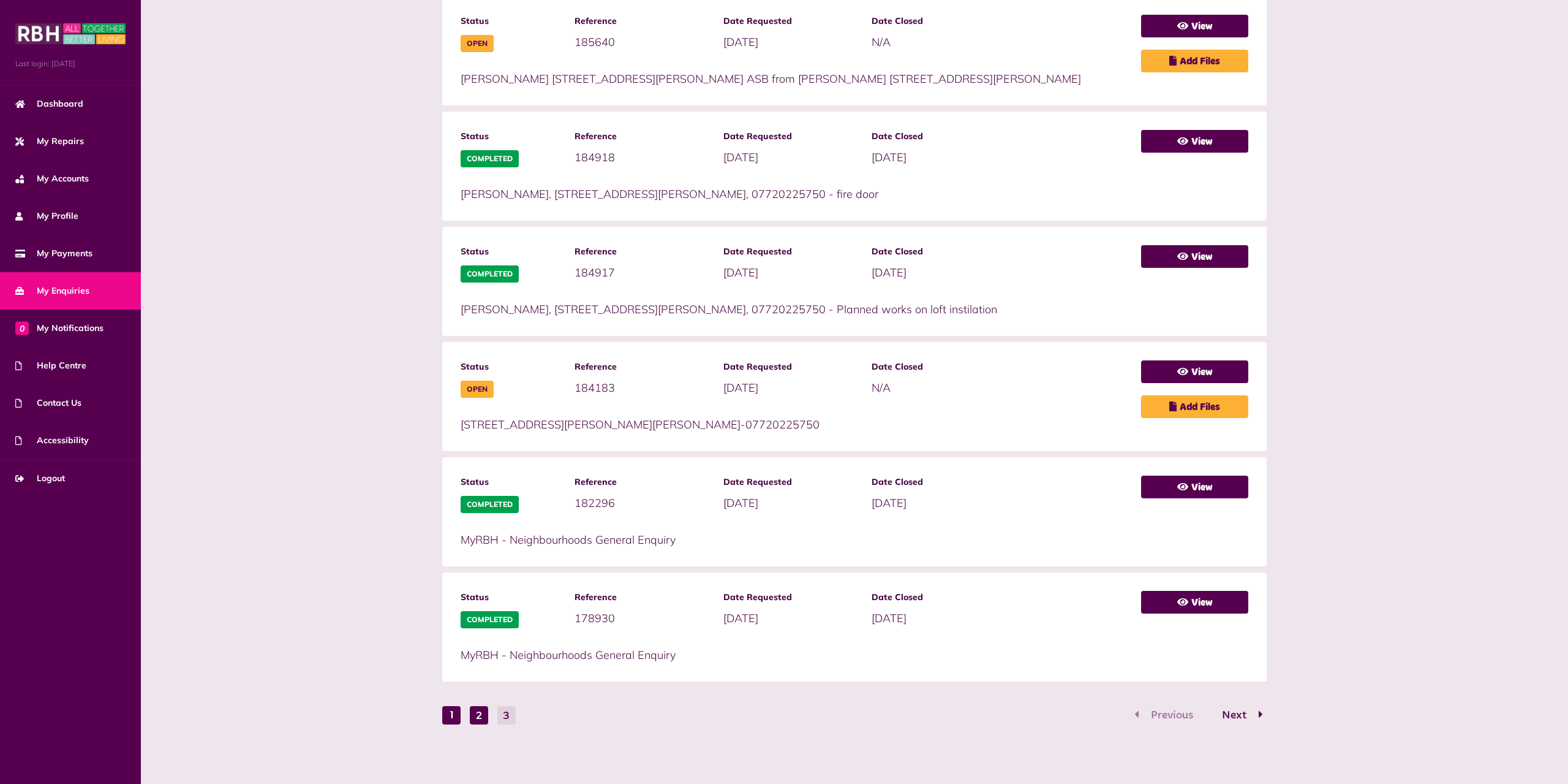
click at [474, 711] on button "2" at bounding box center [478, 715] width 18 height 18
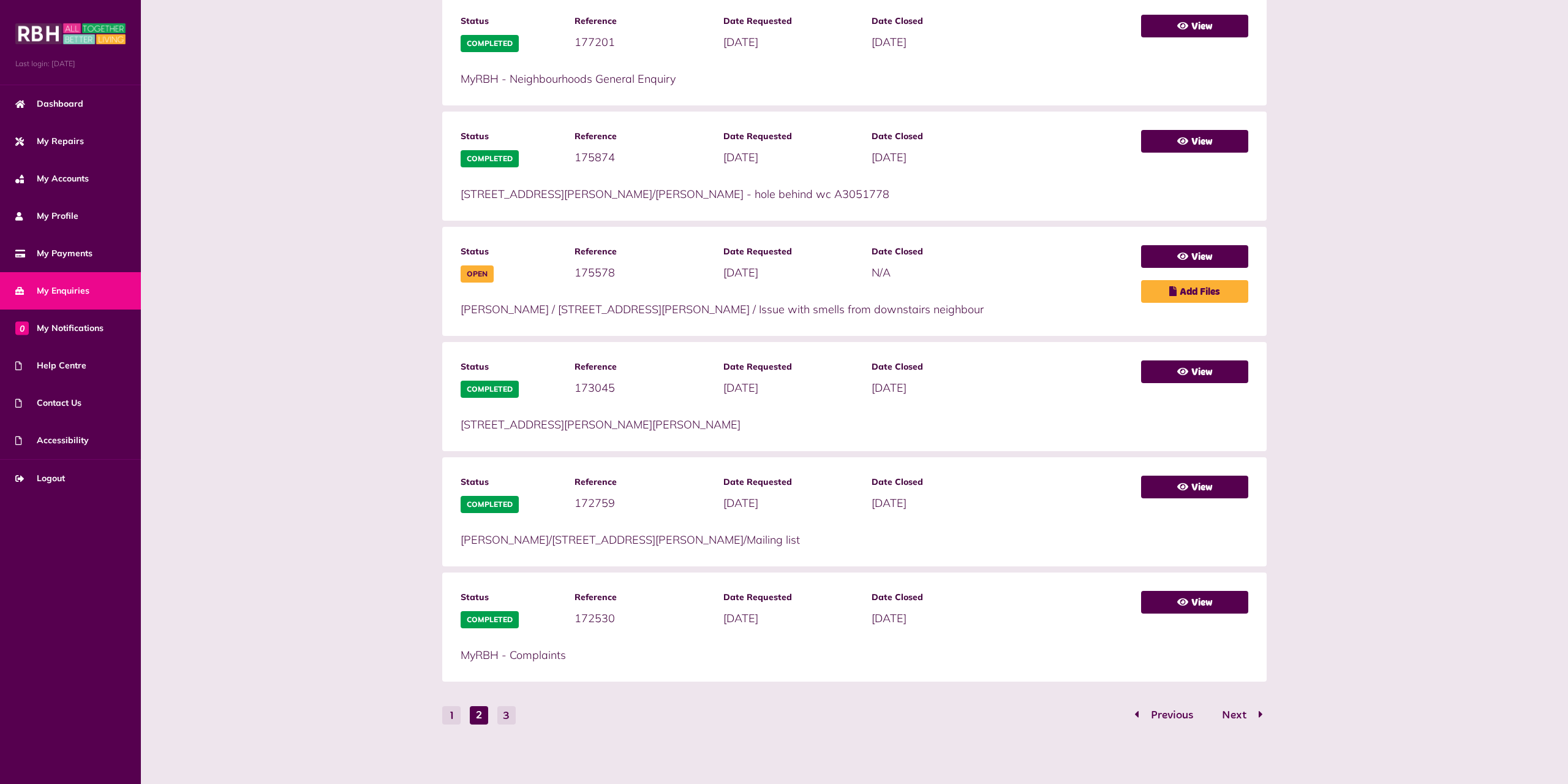
scroll to position [22, 0]
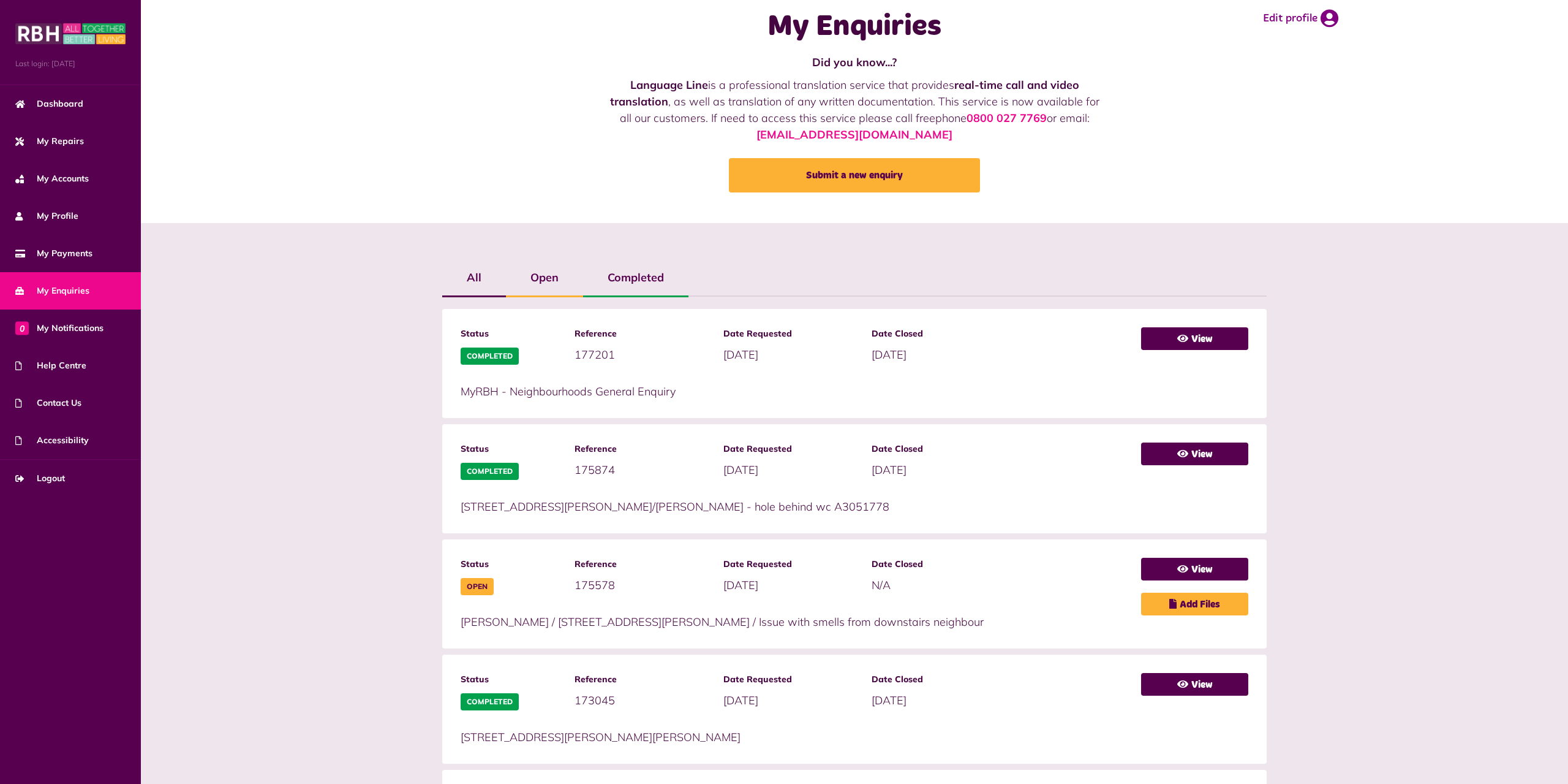
click at [307, 505] on div "All Open Completed" at bounding box center [854, 660] width 1427 height 875
